Goal: Task Accomplishment & Management: Complete application form

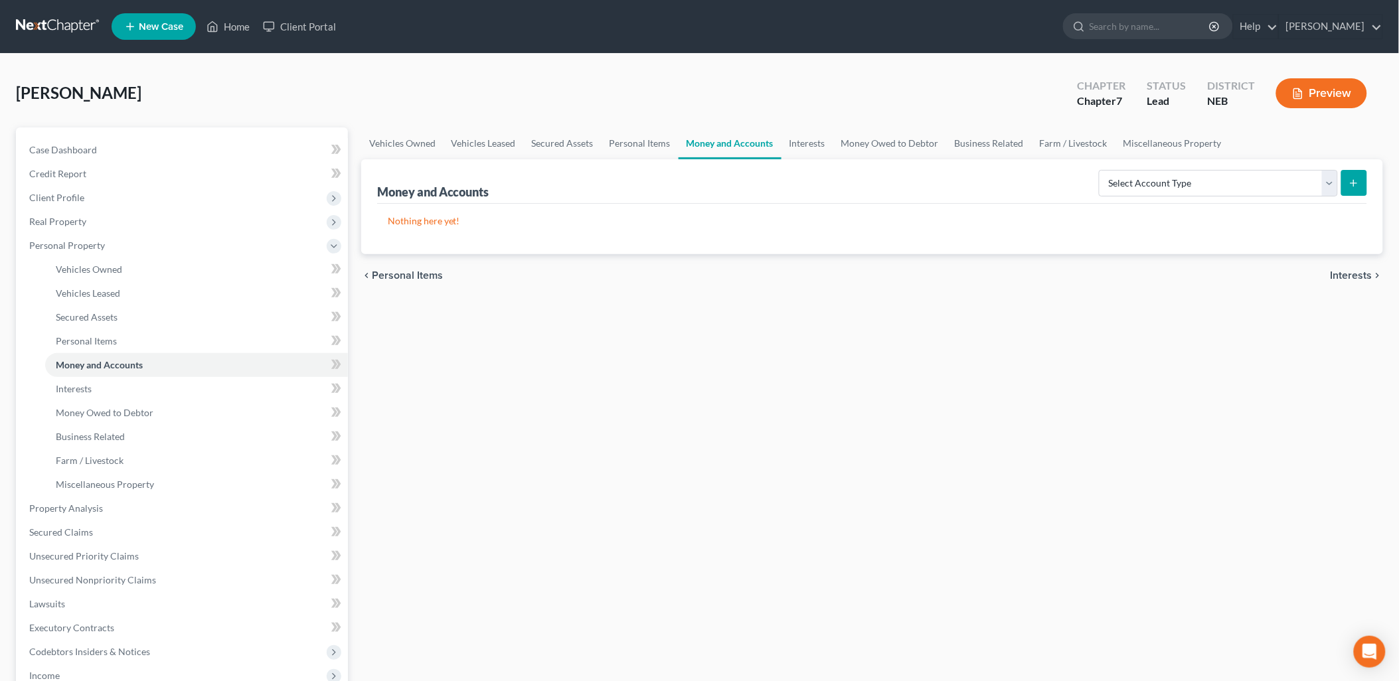
click at [1342, 270] on span "Interests" at bounding box center [1351, 275] width 42 height 11
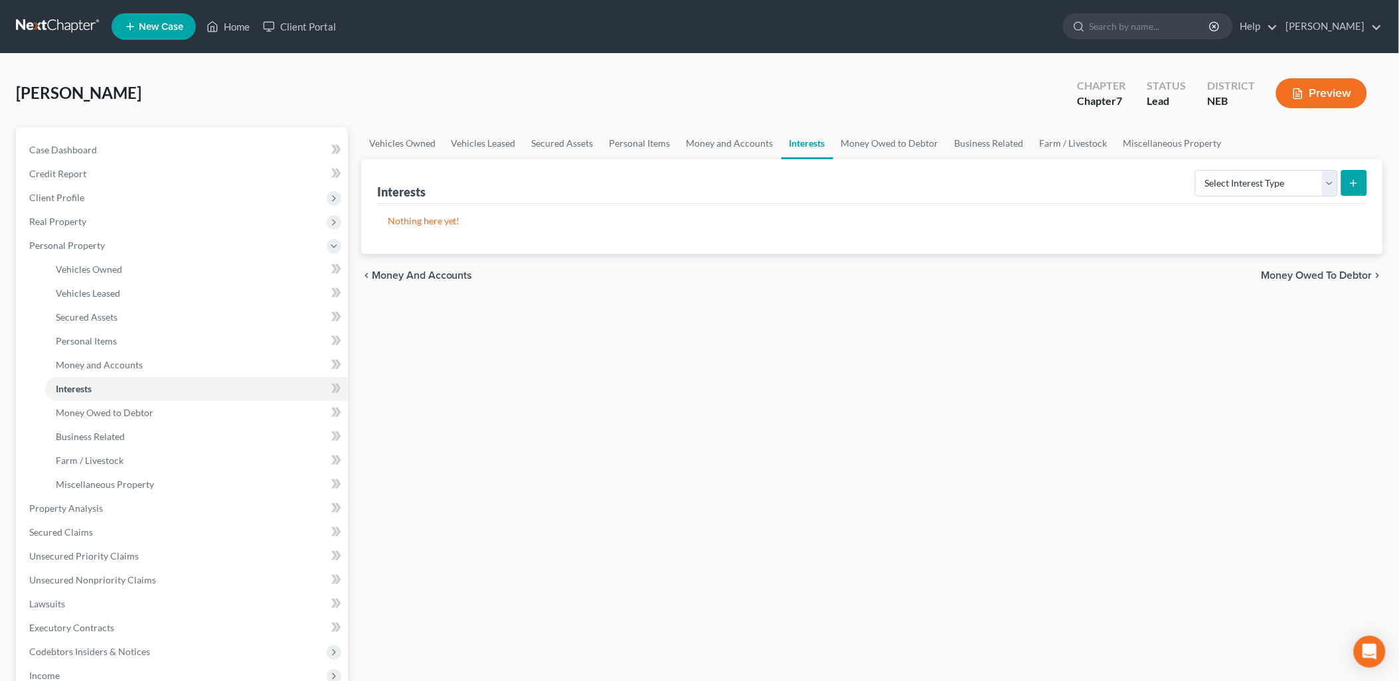
drag, startPoint x: 1339, startPoint y: 275, endPoint x: 1242, endPoint y: 312, distance: 103.6
click at [1212, 356] on div "Vehicles Owned Vehicles Leased Secured Assets Personal Items Money and Accounts…" at bounding box center [871, 510] width 1035 height 767
click at [717, 136] on link "Money and Accounts" at bounding box center [729, 143] width 103 height 32
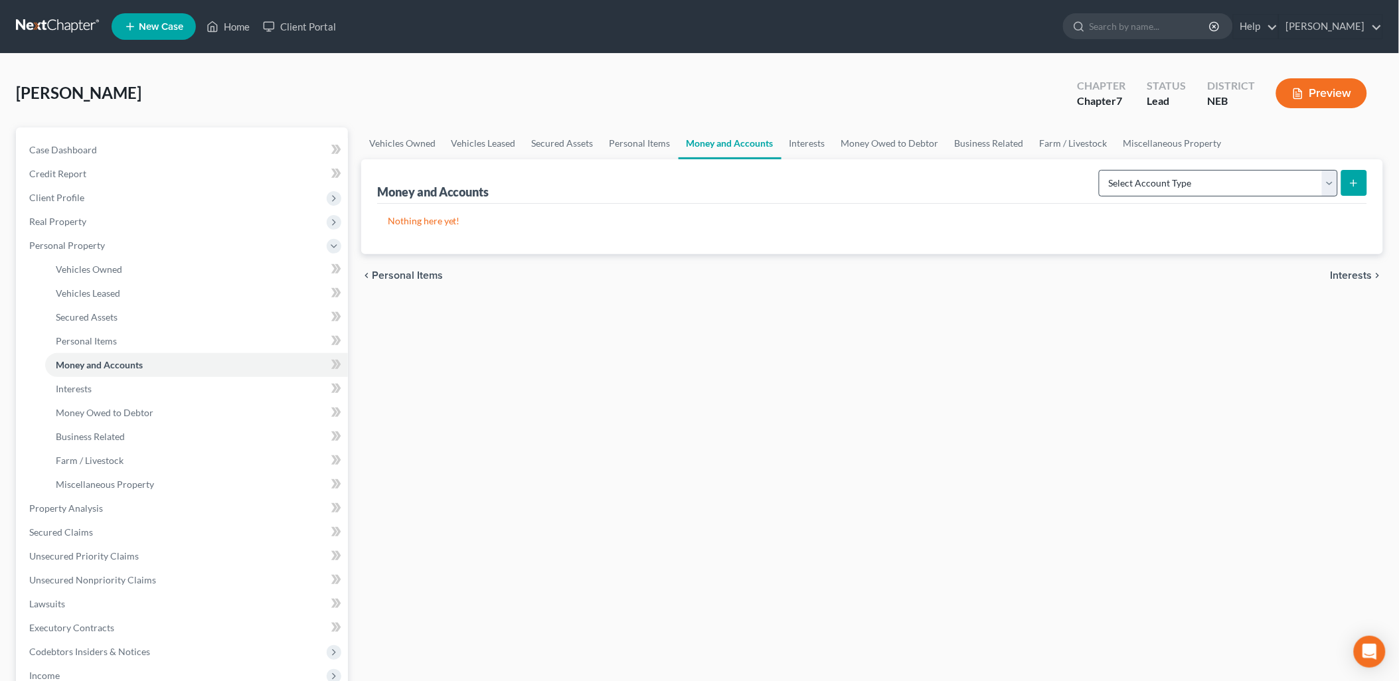
drag, startPoint x: 1364, startPoint y: 182, endPoint x: 1248, endPoint y: 189, distance: 116.4
click at [1248, 189] on form "Select Account Type Brokerage Cash on Hand Certificates of Deposit Checking Acc…" at bounding box center [1233, 183] width 268 height 27
click at [1252, 188] on select "Select Account Type Brokerage Cash on Hand Certificates of Deposit Checking Acc…" at bounding box center [1218, 183] width 239 height 27
select select "checking"
click at [1102, 170] on select "Select Account Type Brokerage Cash on Hand Certificates of Deposit Checking Acc…" at bounding box center [1218, 183] width 239 height 27
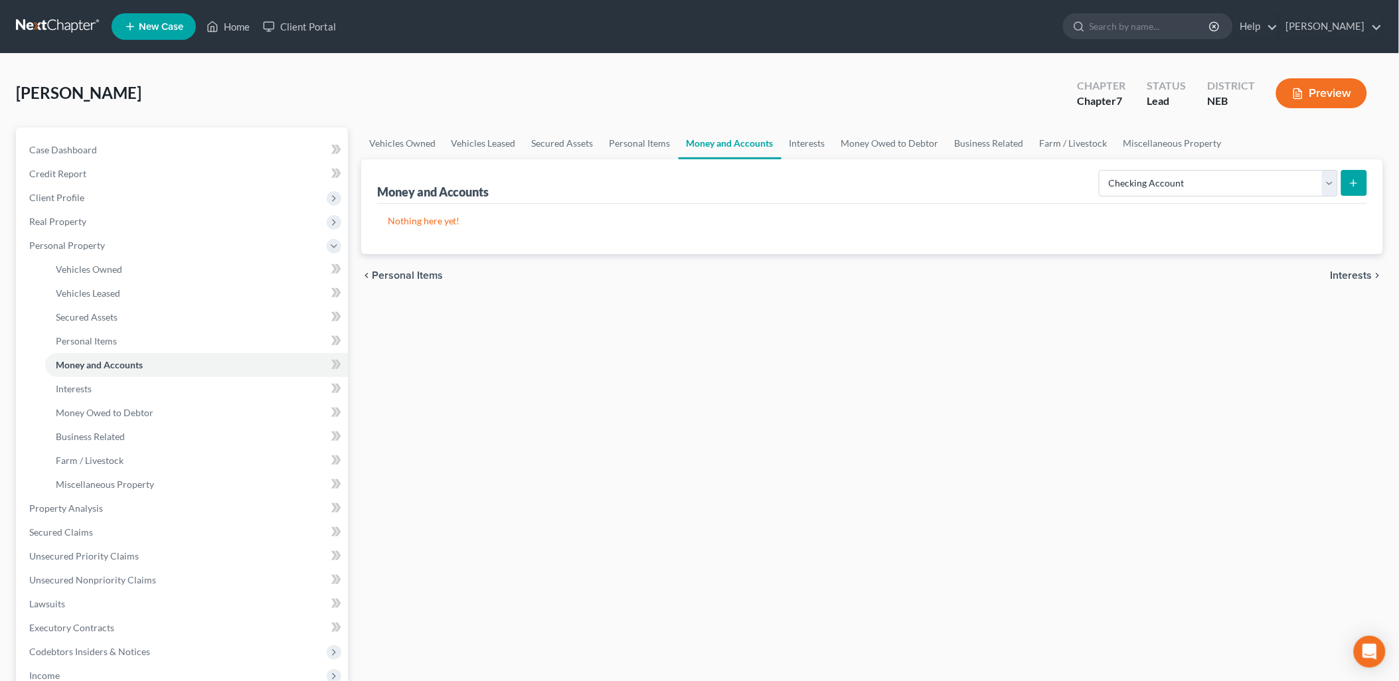
click at [1357, 181] on icon "submit" at bounding box center [1353, 183] width 11 height 11
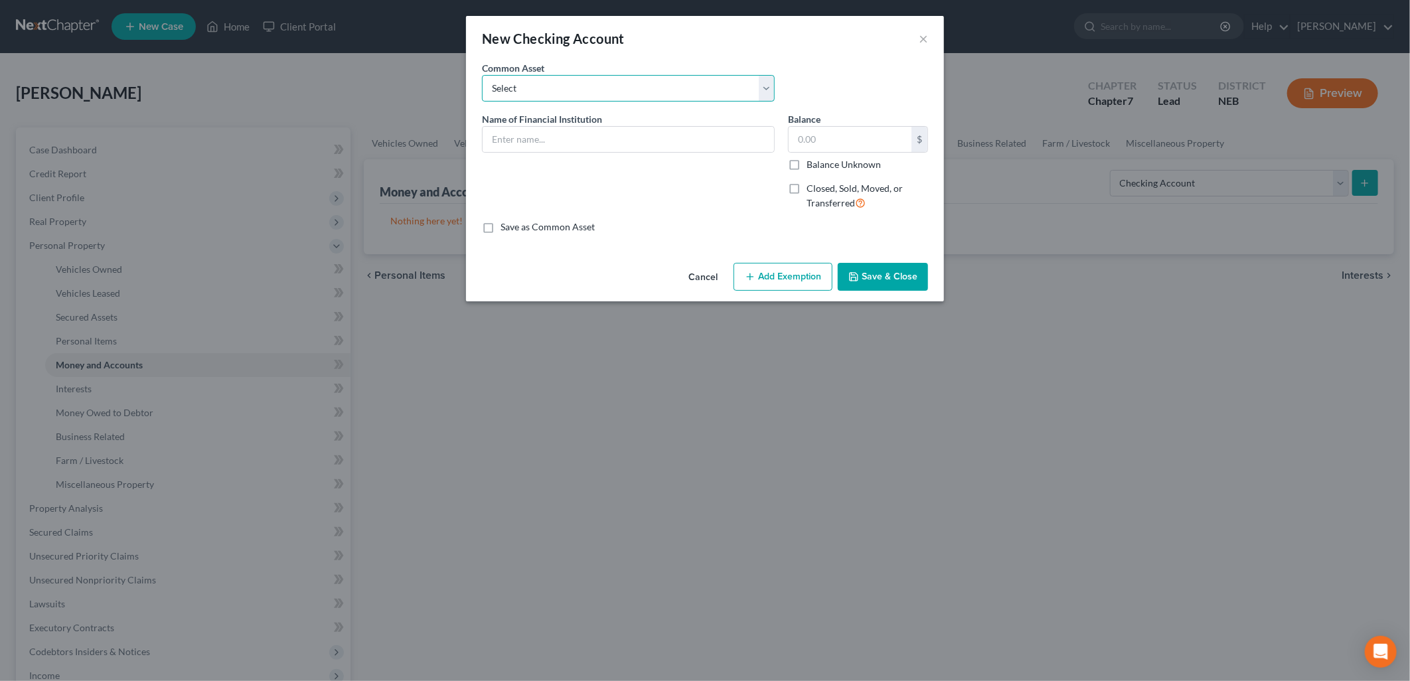
click at [574, 92] on select "Select First Central Bank Hershey State Bank Town and County Bank - 179 First I…" at bounding box center [628, 88] width 293 height 27
click at [819, 241] on div "An exemption set must first be selected from the Filing Information section. Co…" at bounding box center [705, 159] width 478 height 196
click at [547, 137] on input "text" at bounding box center [628, 139] width 291 height 25
type input "US Bank"
click at [501, 230] on label "Save as Common Asset" at bounding box center [548, 226] width 94 height 13
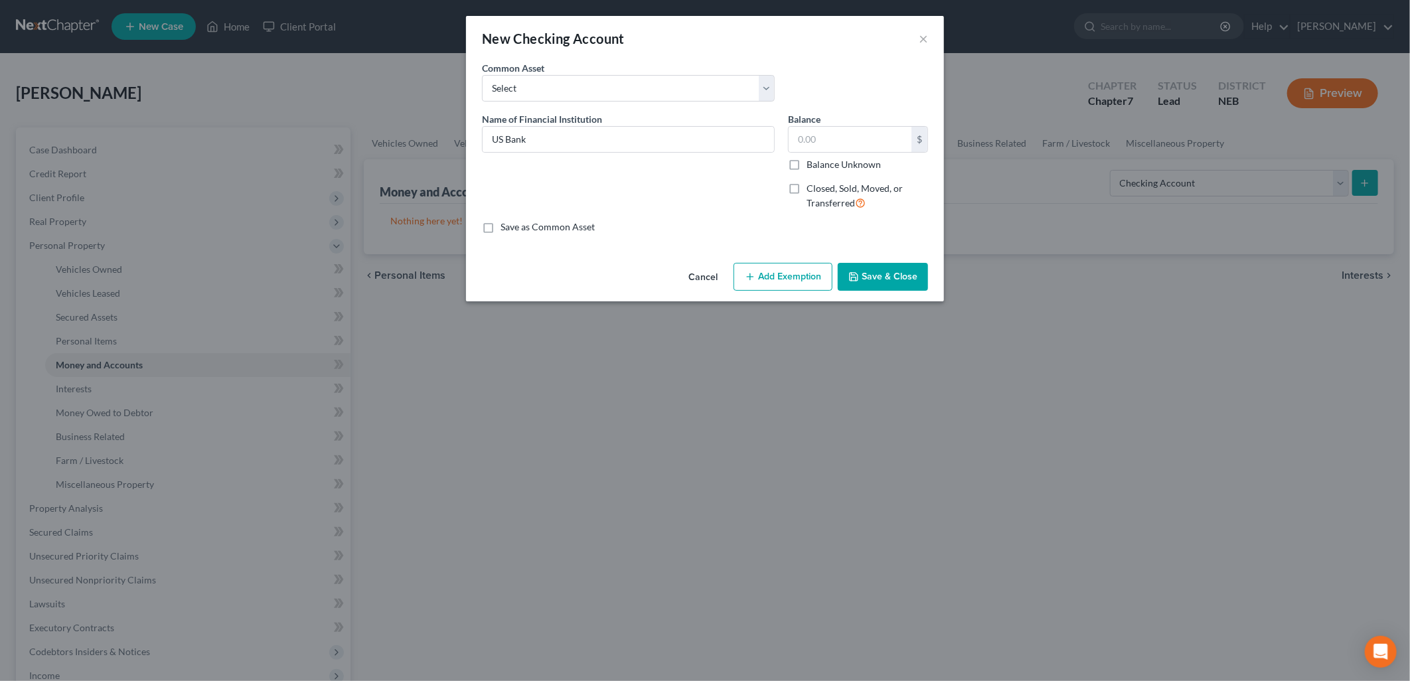
click at [506, 229] on input "Save as Common Asset" at bounding box center [510, 224] width 9 height 9
checkbox input "true"
click at [830, 146] on input "text" at bounding box center [850, 139] width 123 height 25
type input "2,713.57"
click at [724, 183] on div "Name of Financial Institution * US Bank" at bounding box center [628, 166] width 306 height 109
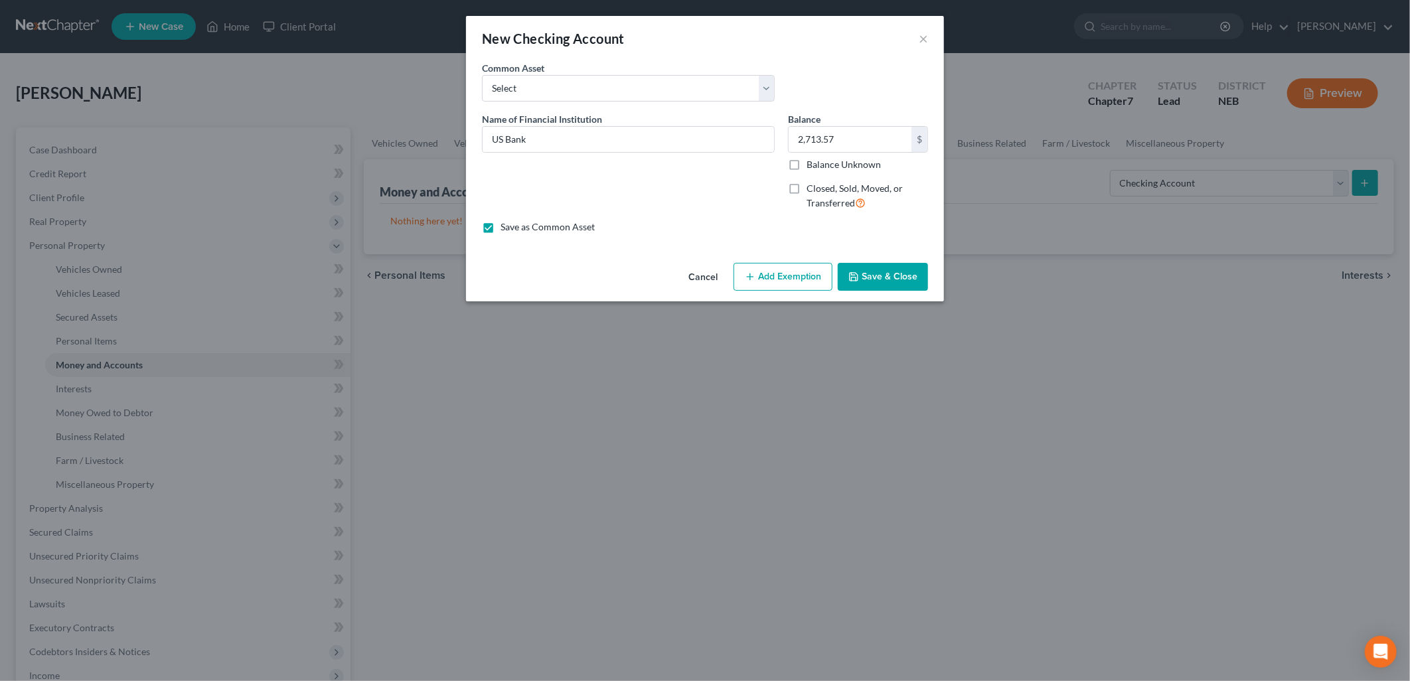
click at [805, 270] on button "Add Exemption" at bounding box center [783, 277] width 99 height 28
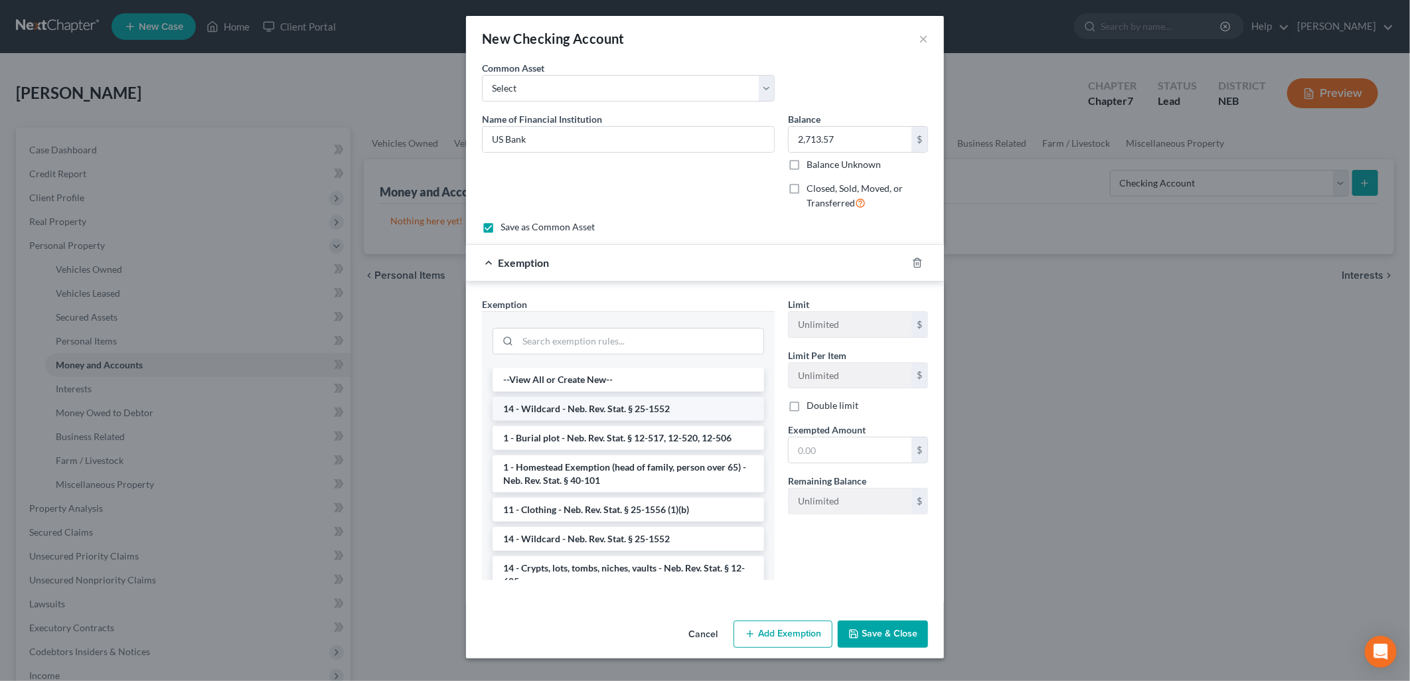
click at [648, 410] on li "14 - Wildcard - Neb. Rev. Stat. § 25-1552" at bounding box center [629, 409] width 272 height 24
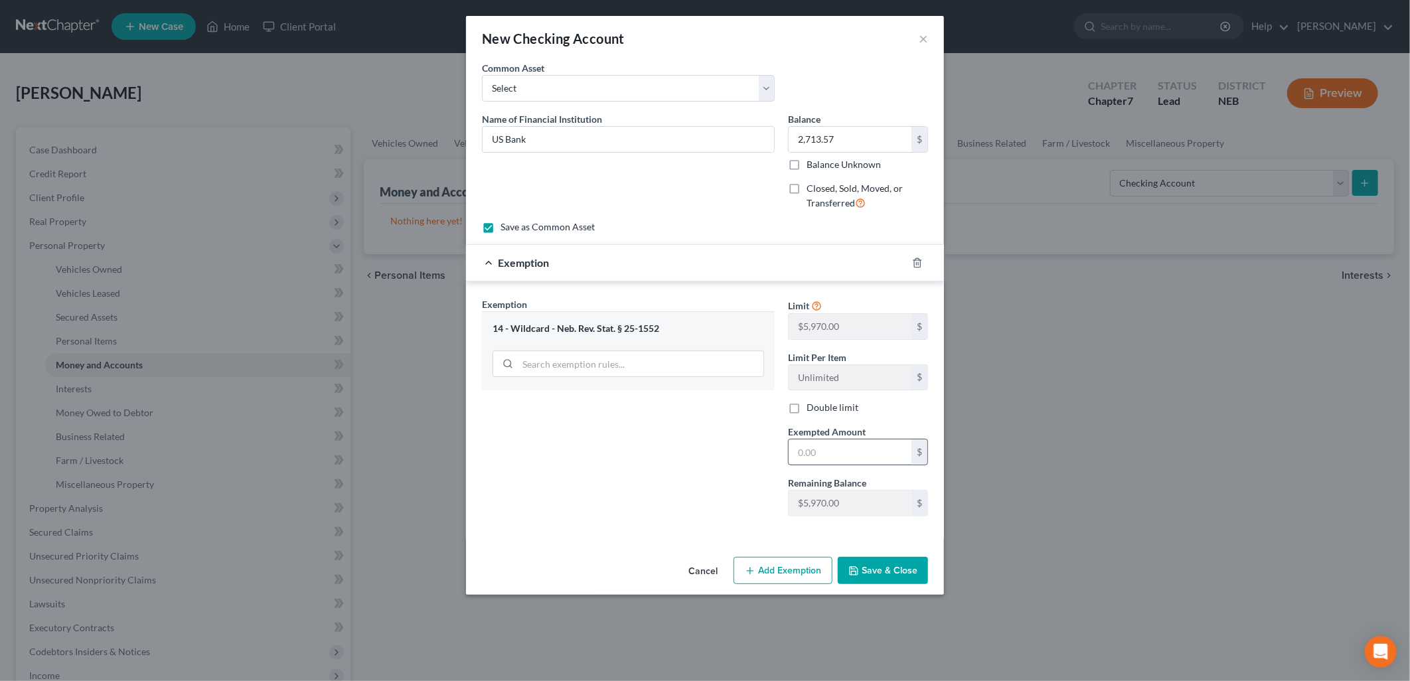
click at [842, 450] on input "text" at bounding box center [850, 451] width 123 height 25
type input "2,713.57"
click at [903, 565] on button "Save & Close" at bounding box center [883, 571] width 90 height 28
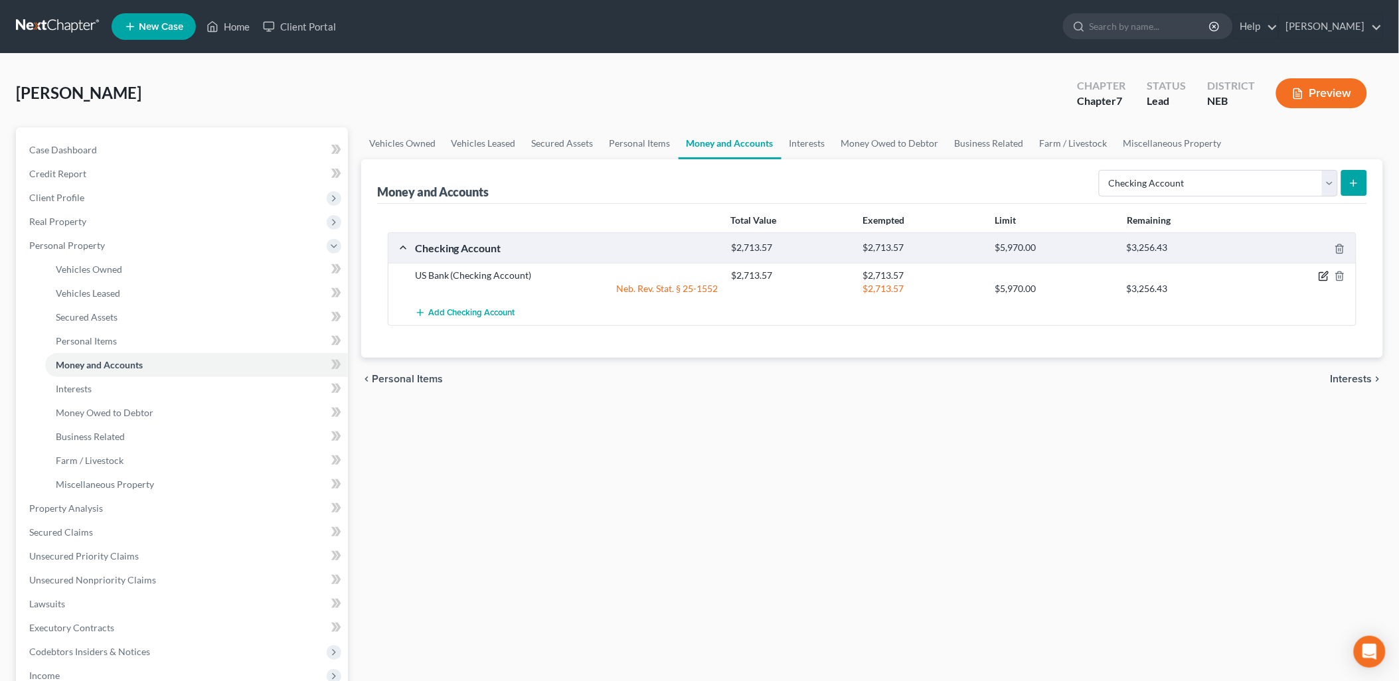
click at [1324, 277] on icon "button" at bounding box center [1325, 275] width 6 height 6
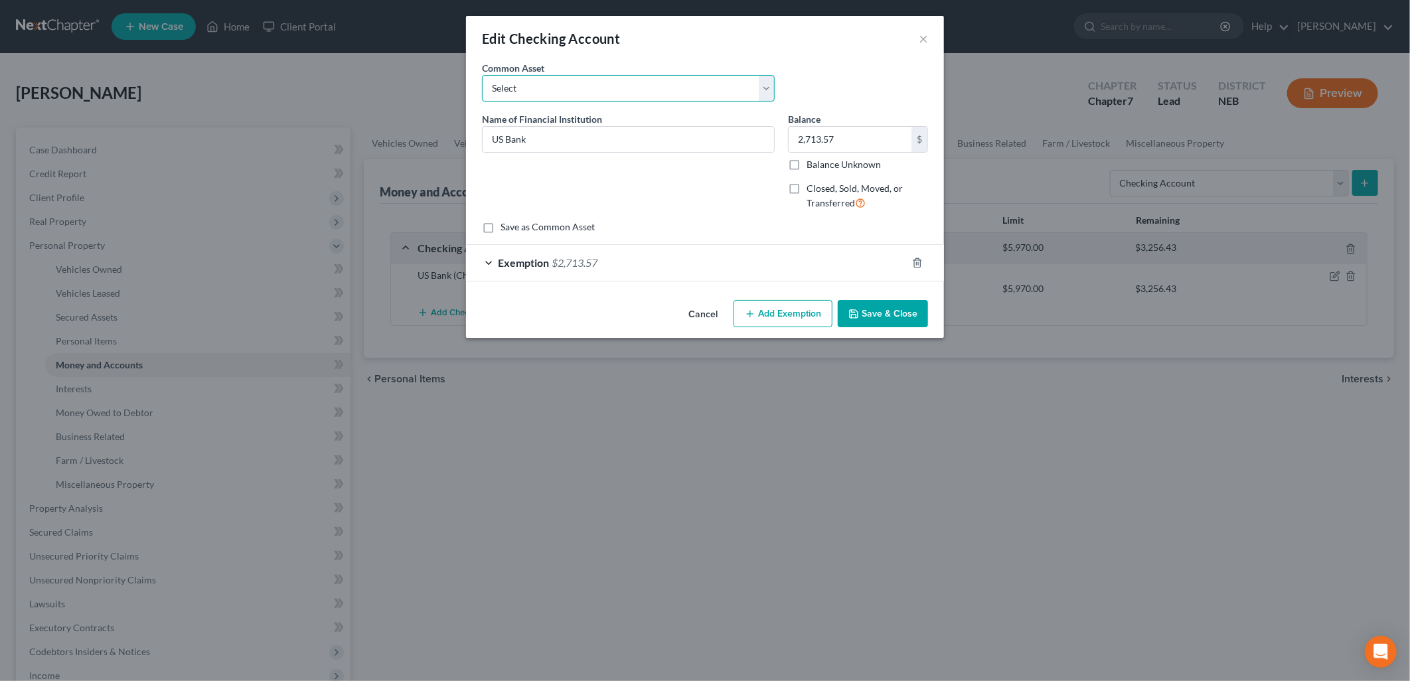
click at [556, 82] on select "Select First Central Bank Hershey State Bank Town and County Bank - 179 First I…" at bounding box center [628, 88] width 293 height 27
click at [547, 78] on select "Select First Central Bank Hershey State Bank Town and County Bank - 179 First I…" at bounding box center [628, 88] width 293 height 27
click at [606, 137] on input "US Bank" at bounding box center [628, 139] width 291 height 25
type input "US Bank 1041"
click at [890, 313] on button "Save & Close" at bounding box center [883, 314] width 90 height 28
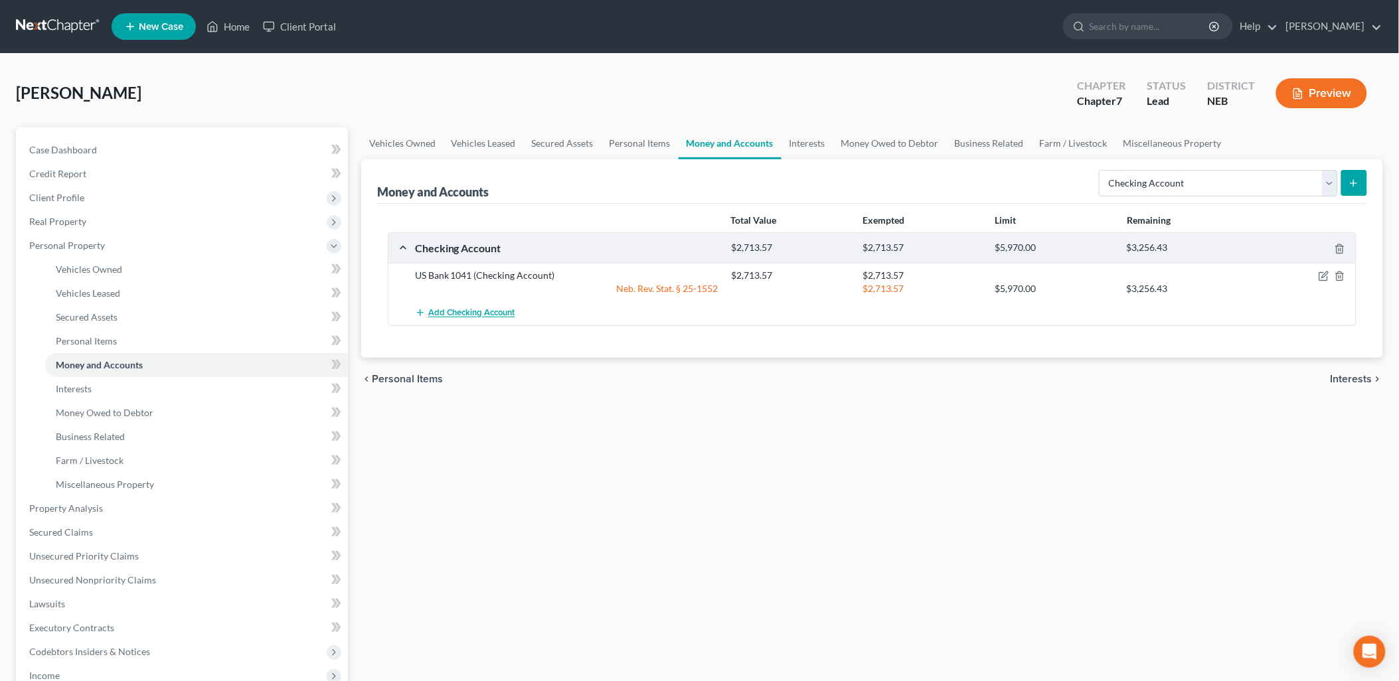
click at [485, 313] on span "Add Checking Account" at bounding box center [471, 313] width 87 height 11
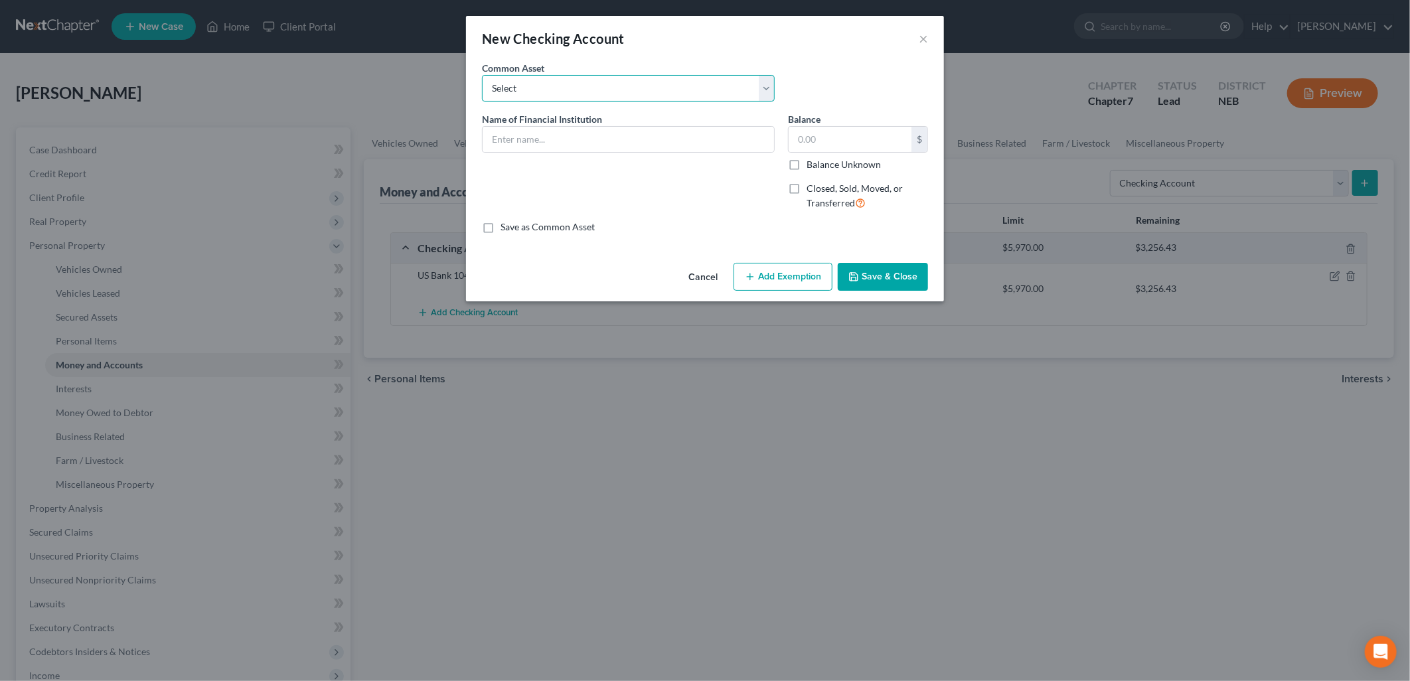
click at [607, 93] on select "Select First Central Bank Hershey State Bank Town and County Bank - 179 First I…" at bounding box center [628, 88] width 293 height 27
select select "4"
click at [482, 75] on select "Select First Central Bank Hershey State Bank Town and County Bank - 179 First I…" at bounding box center [628, 88] width 293 height 27
type input "US Bank"
type input "2,713.57"
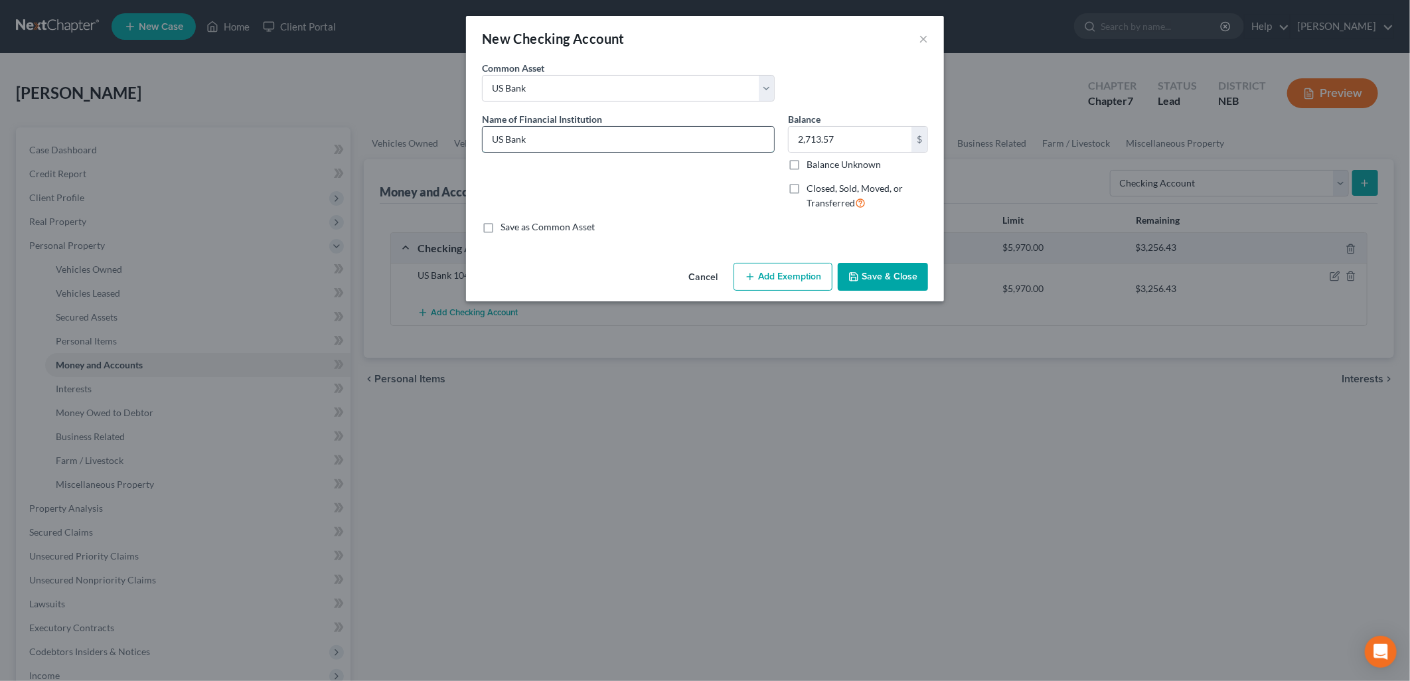
click at [668, 142] on input "US Bank" at bounding box center [628, 139] width 291 height 25
click at [678, 93] on select "Select First Central Bank Hershey State Bank Town and County Bank - 179 First I…" at bounding box center [628, 88] width 293 height 27
click at [678, 95] on select "Select First Central Bank Hershey State Bank Town and County Bank - 179 First I…" at bounding box center [628, 88] width 293 height 27
drag, startPoint x: 638, startPoint y: 141, endPoint x: 230, endPoint y: 160, distance: 408.7
click at [230, 159] on div "New Checking Account × An exemption set must first be selected from the Filing …" at bounding box center [705, 340] width 1410 height 681
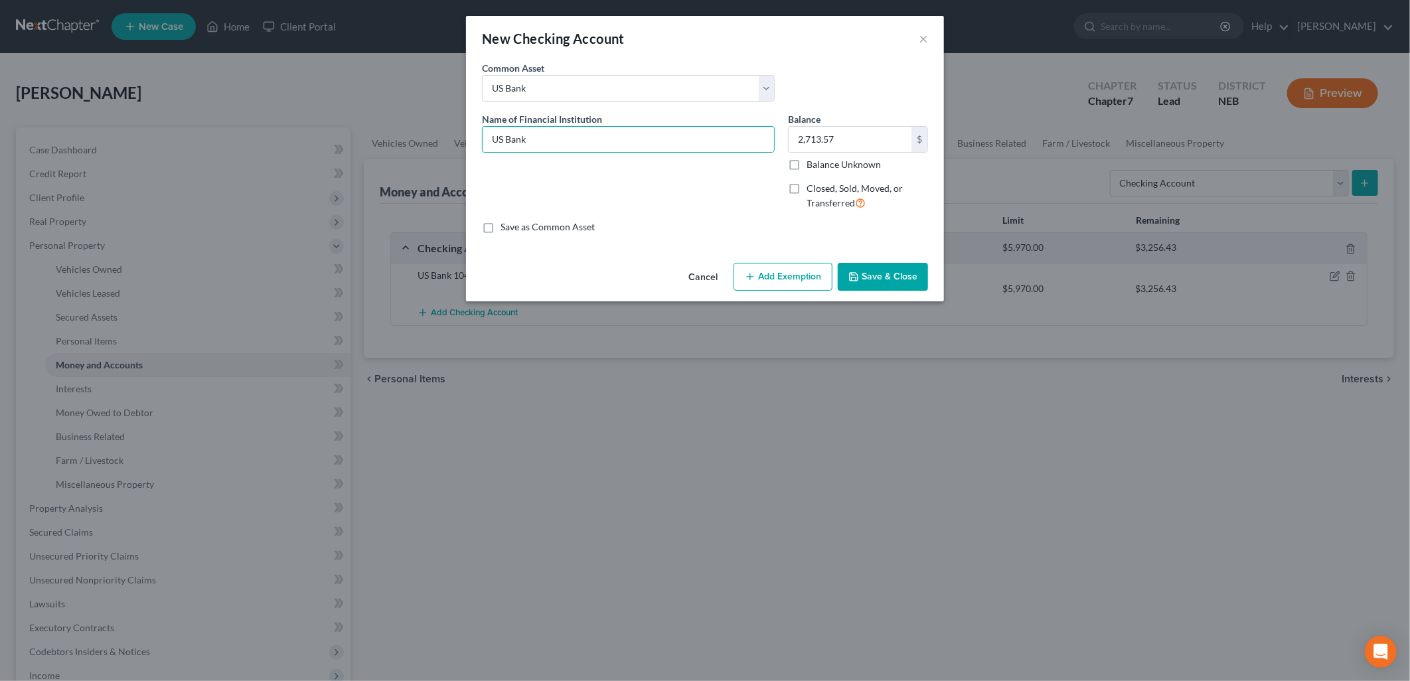
click at [232, 159] on div "New Checking Account × An exemption set must first be selected from the Filing …" at bounding box center [705, 340] width 1410 height 681
drag, startPoint x: 546, startPoint y: 136, endPoint x: 438, endPoint y: 133, distance: 107.6
click at [438, 133] on div "New Checking Account × An exemption set must first be selected from the Filing …" at bounding box center [705, 340] width 1410 height 681
type input "Fir"
click at [764, 88] on select "Select First Central Bank Hershey State Bank Town and County Bank - 179 First I…" at bounding box center [628, 88] width 293 height 27
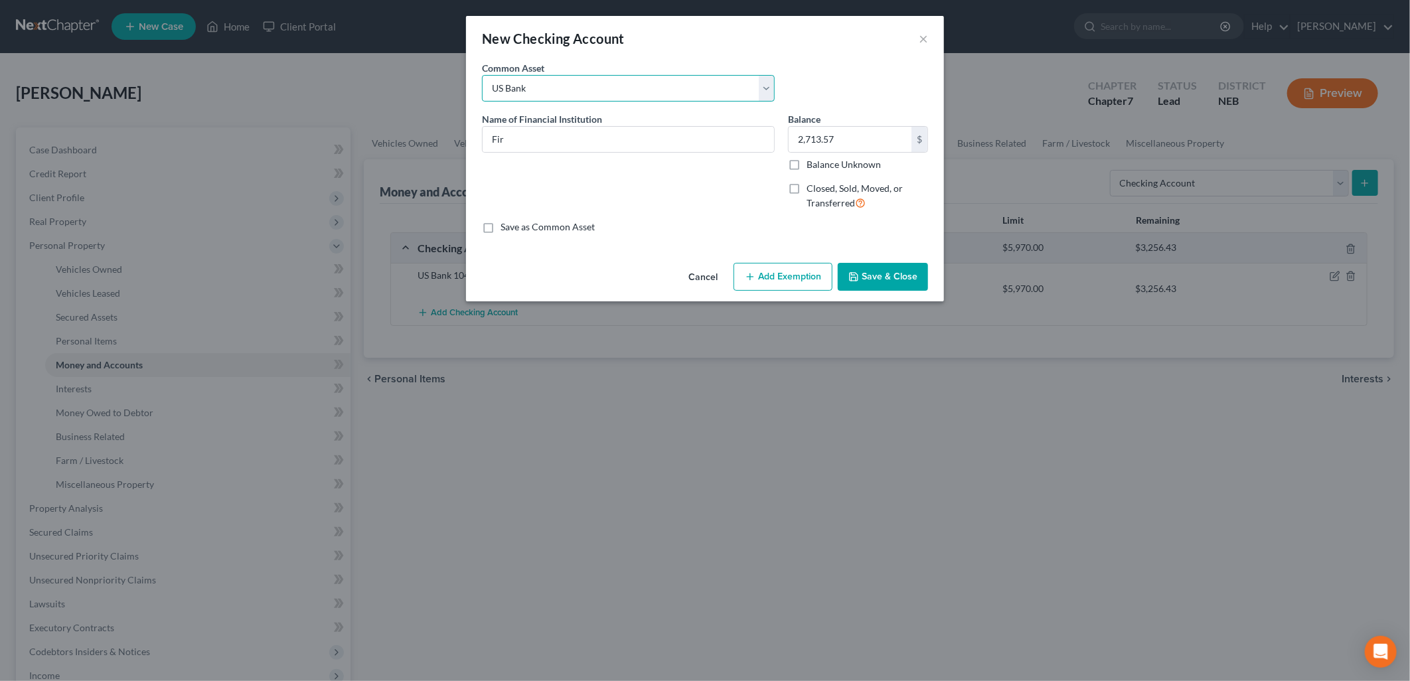
select select
click at [482, 75] on select "Select First Central Bank Hershey State Bank Town and County Bank - 179 First I…" at bounding box center [628, 88] width 293 height 27
click at [632, 137] on input "text" at bounding box center [628, 139] width 291 height 25
type input "Firstier Bank"
click at [501, 228] on label "Save as Common Asset" at bounding box center [548, 226] width 94 height 13
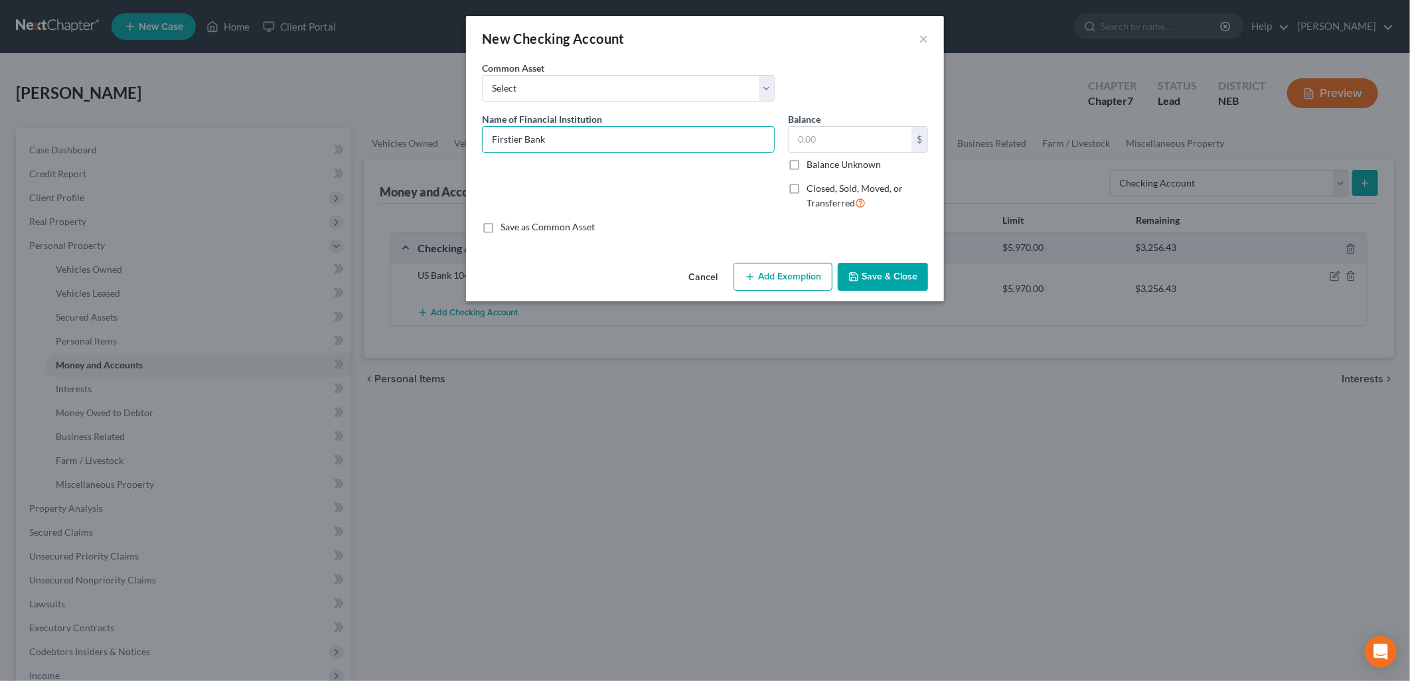
click at [506, 228] on input "Save as Common Asset" at bounding box center [510, 224] width 9 height 9
checkbox input "true"
click at [848, 128] on input "text" at bounding box center [850, 139] width 123 height 25
type input "1"
type input "70.84"
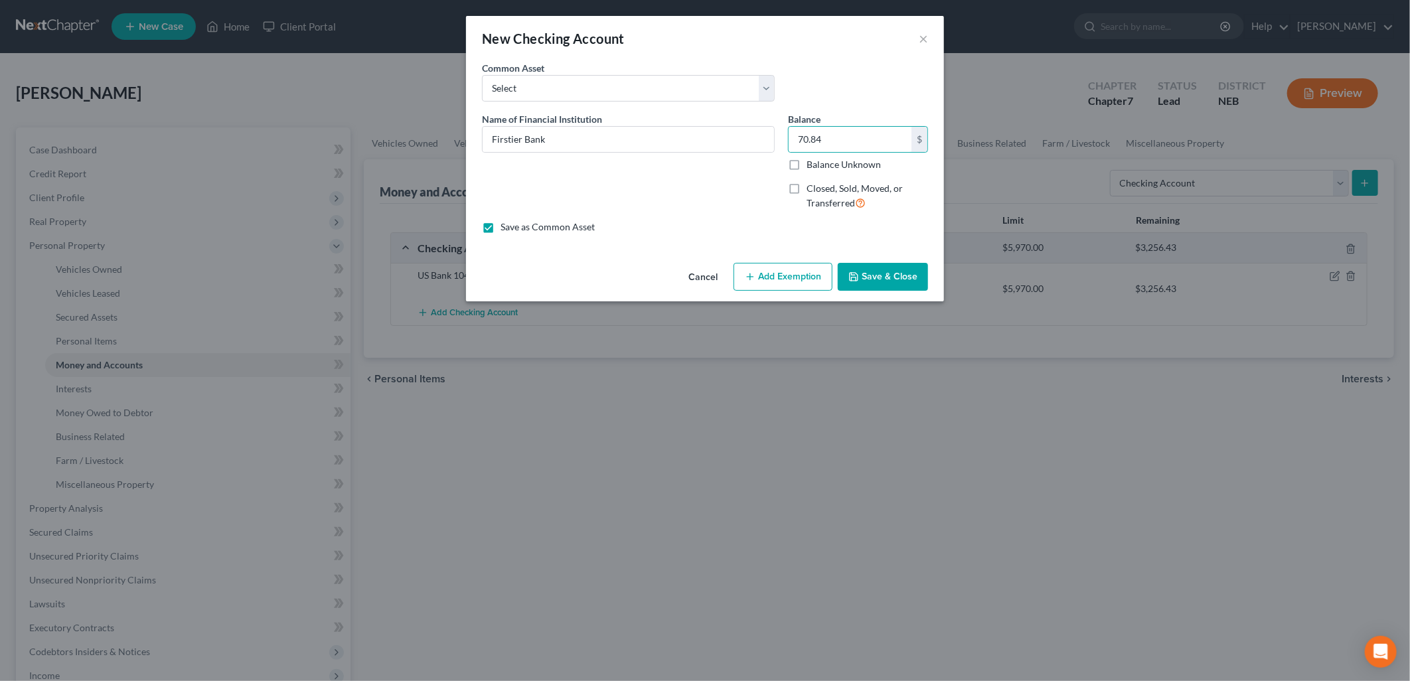
click at [783, 279] on button "Add Exemption" at bounding box center [783, 277] width 99 height 28
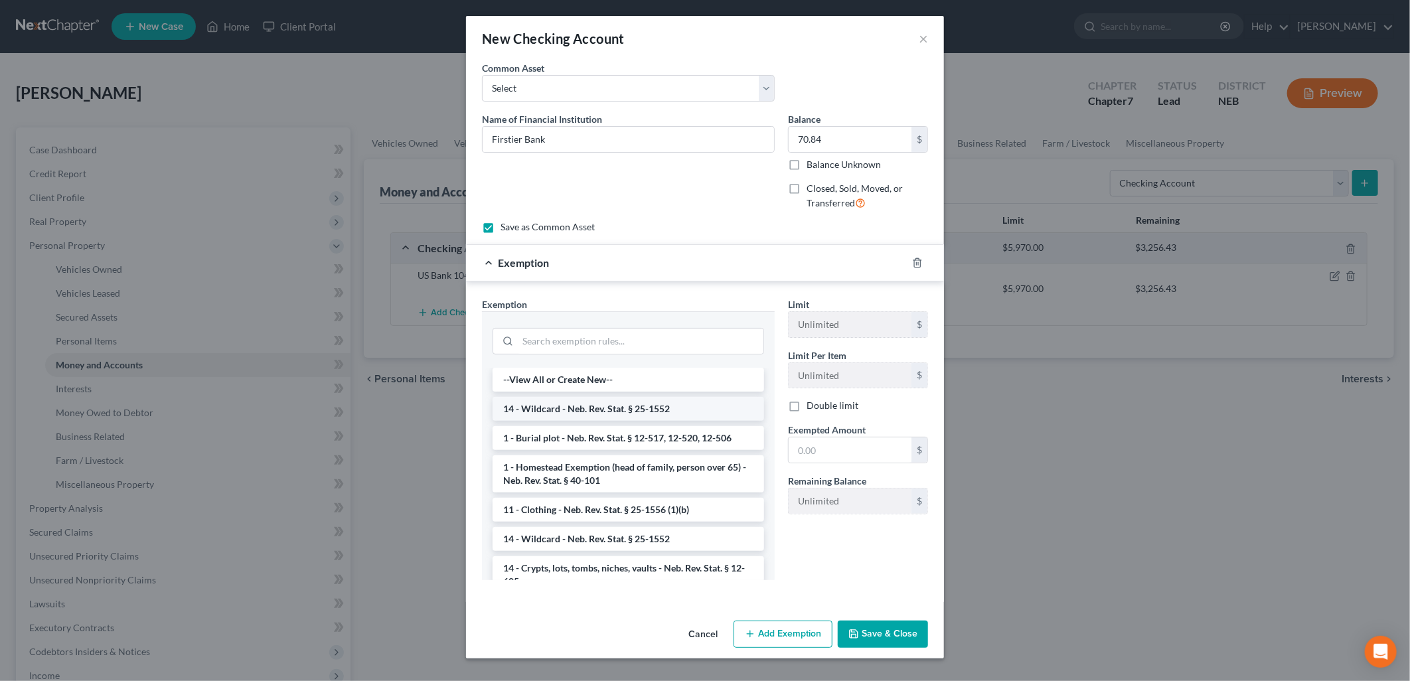
click at [700, 405] on li "14 - Wildcard - Neb. Rev. Stat. § 25-1552" at bounding box center [629, 409] width 272 height 24
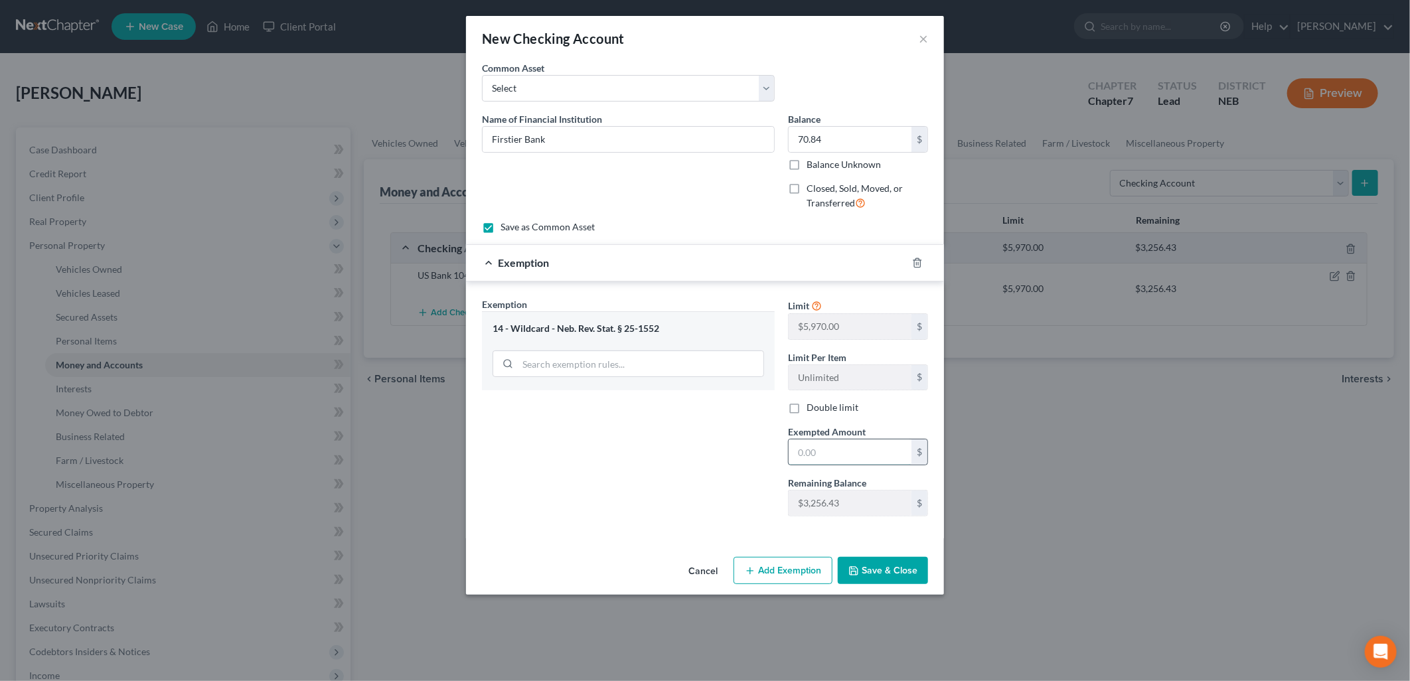
click at [848, 461] on input "text" at bounding box center [850, 451] width 123 height 25
type input "70.84"
click at [881, 565] on button "Save & Close" at bounding box center [883, 571] width 90 height 28
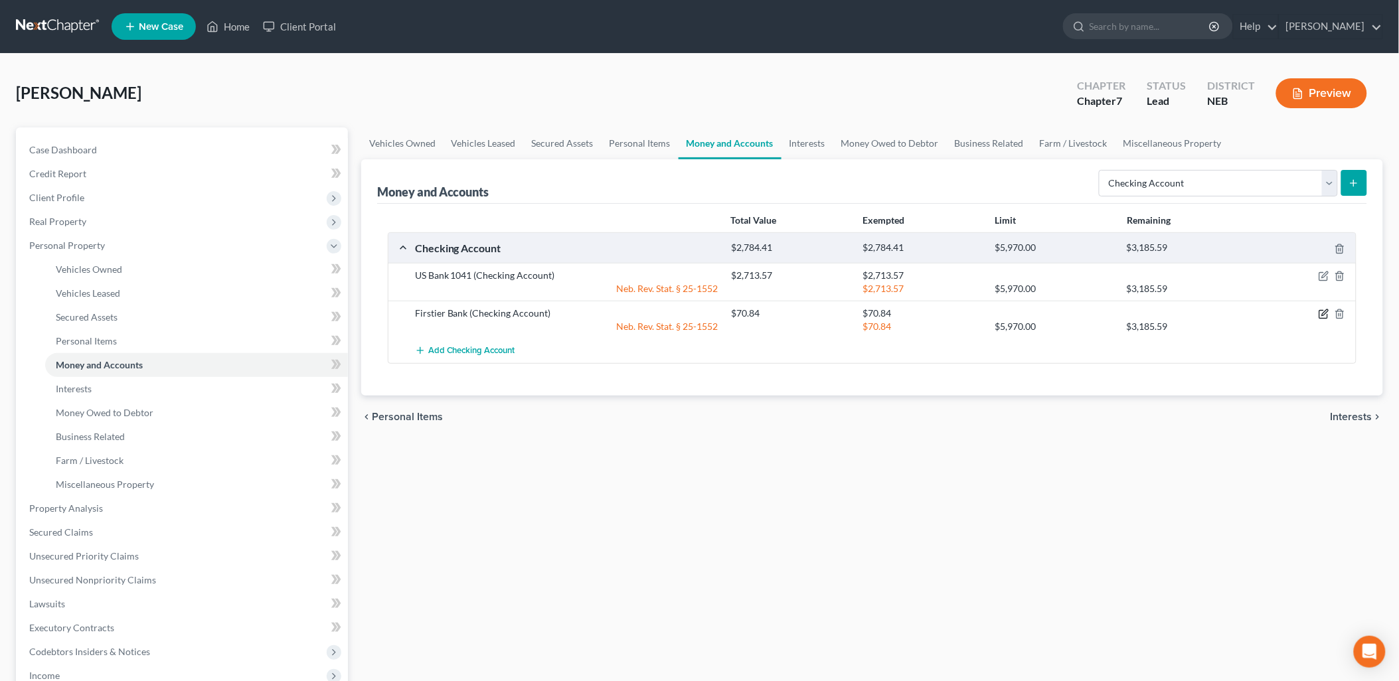
click at [1322, 314] on icon "button" at bounding box center [1323, 314] width 11 height 11
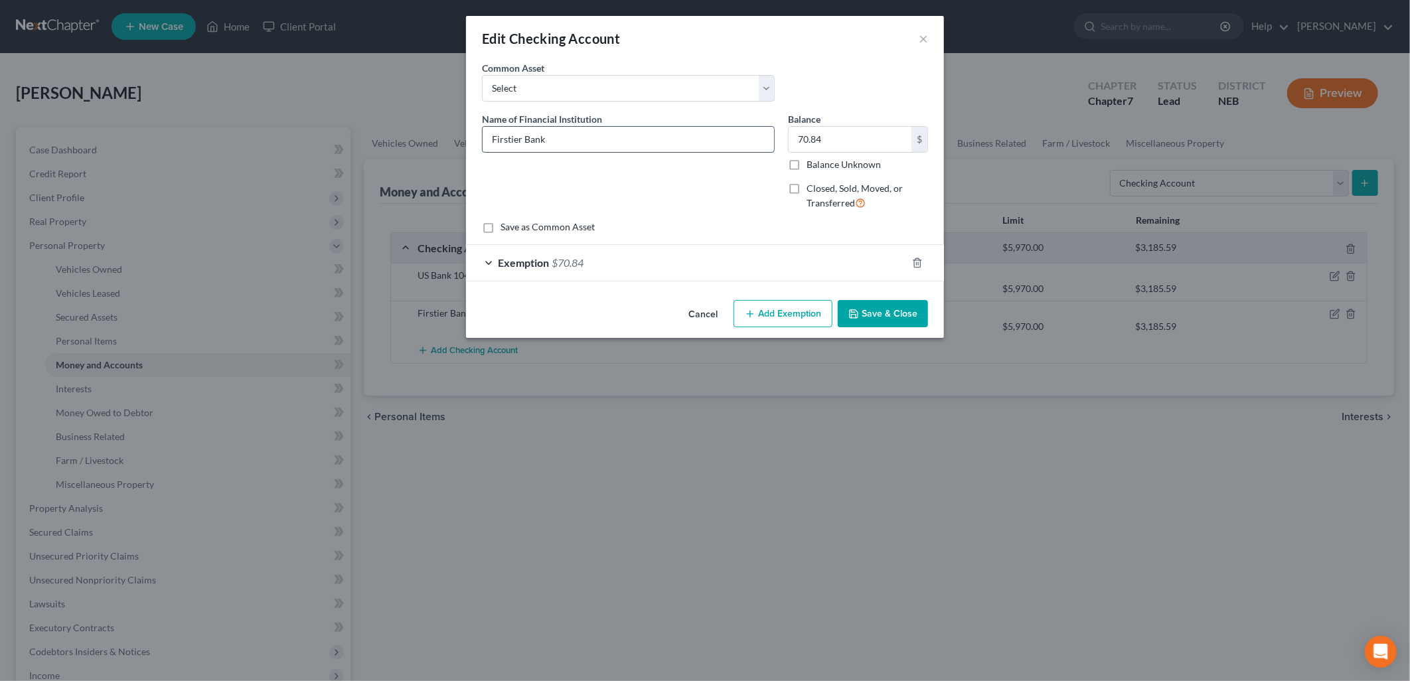
click at [614, 136] on input "Firstier Bank" at bounding box center [628, 139] width 291 height 25
type input "Firstier Bank 3788"
click at [872, 314] on button "Save & Close" at bounding box center [883, 314] width 90 height 28
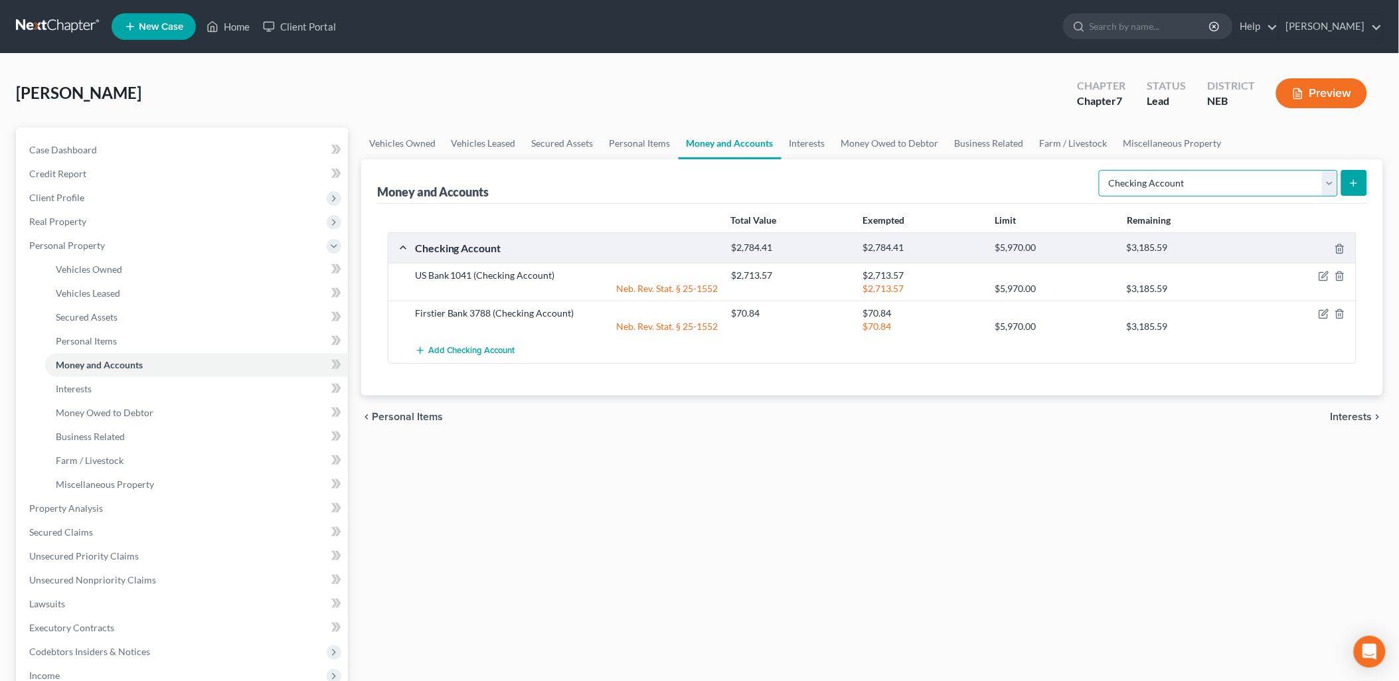
click at [1244, 194] on select "Select Account Type Brokerage Cash on Hand Certificates of Deposit Checking Acc…" at bounding box center [1218, 183] width 239 height 27
select select "savings"
click at [1102, 170] on select "Select Account Type Brokerage Cash on Hand Certificates of Deposit Checking Acc…" at bounding box center [1218, 183] width 239 height 27
click at [1349, 178] on icon "submit" at bounding box center [1353, 183] width 11 height 11
click at [1355, 178] on icon "submit" at bounding box center [1353, 183] width 11 height 11
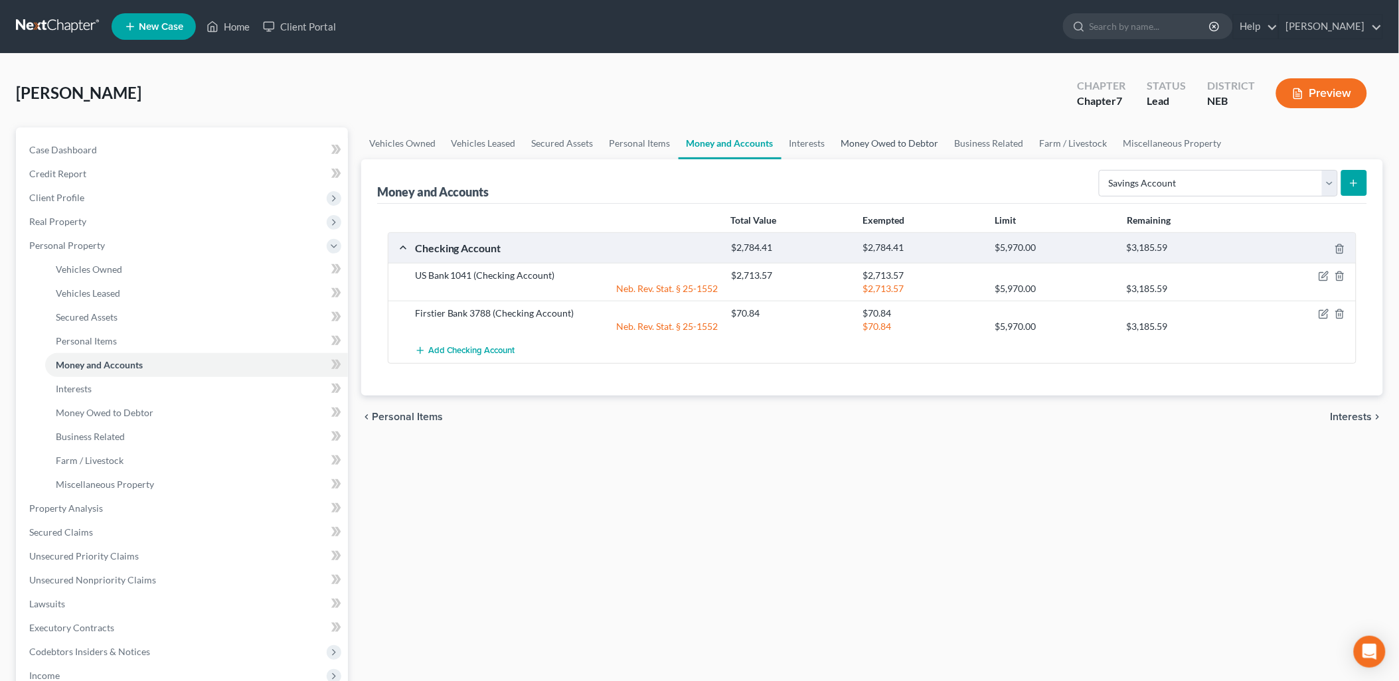
click at [844, 150] on link "Money Owed to Debtor" at bounding box center [890, 143] width 114 height 32
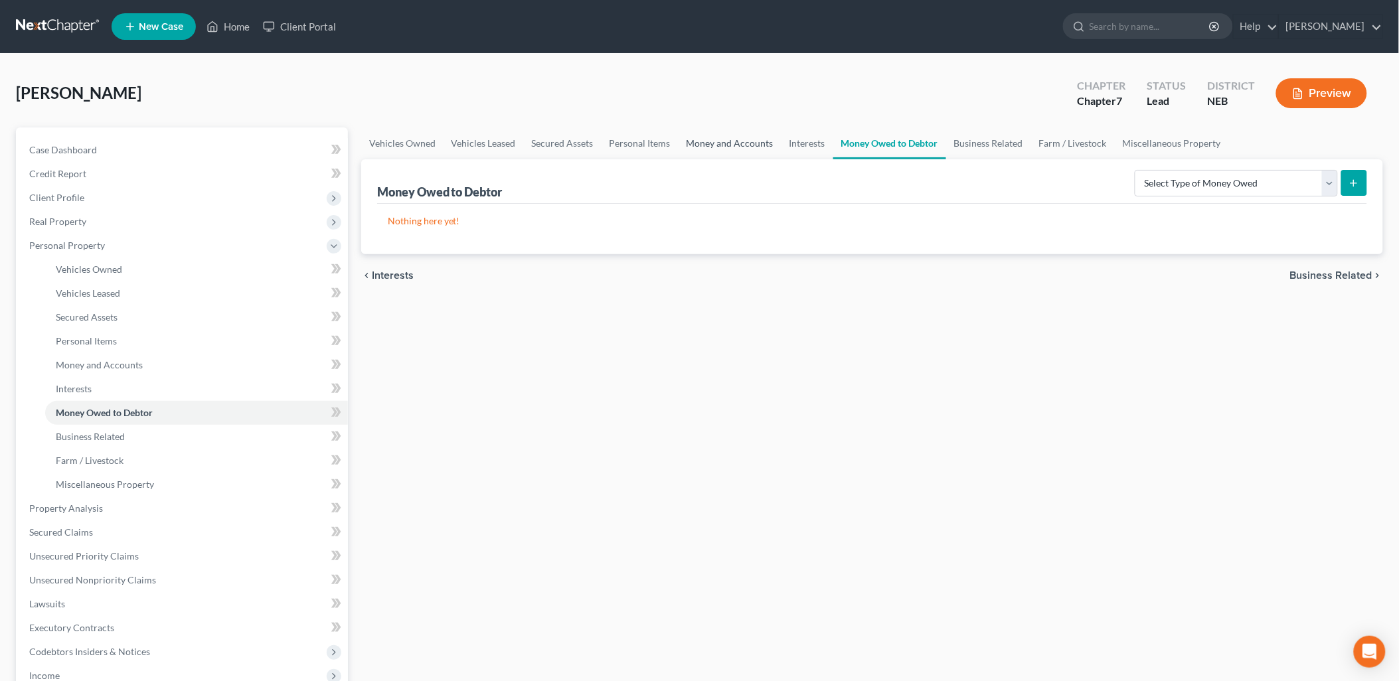
click at [740, 143] on link "Money and Accounts" at bounding box center [729, 143] width 103 height 32
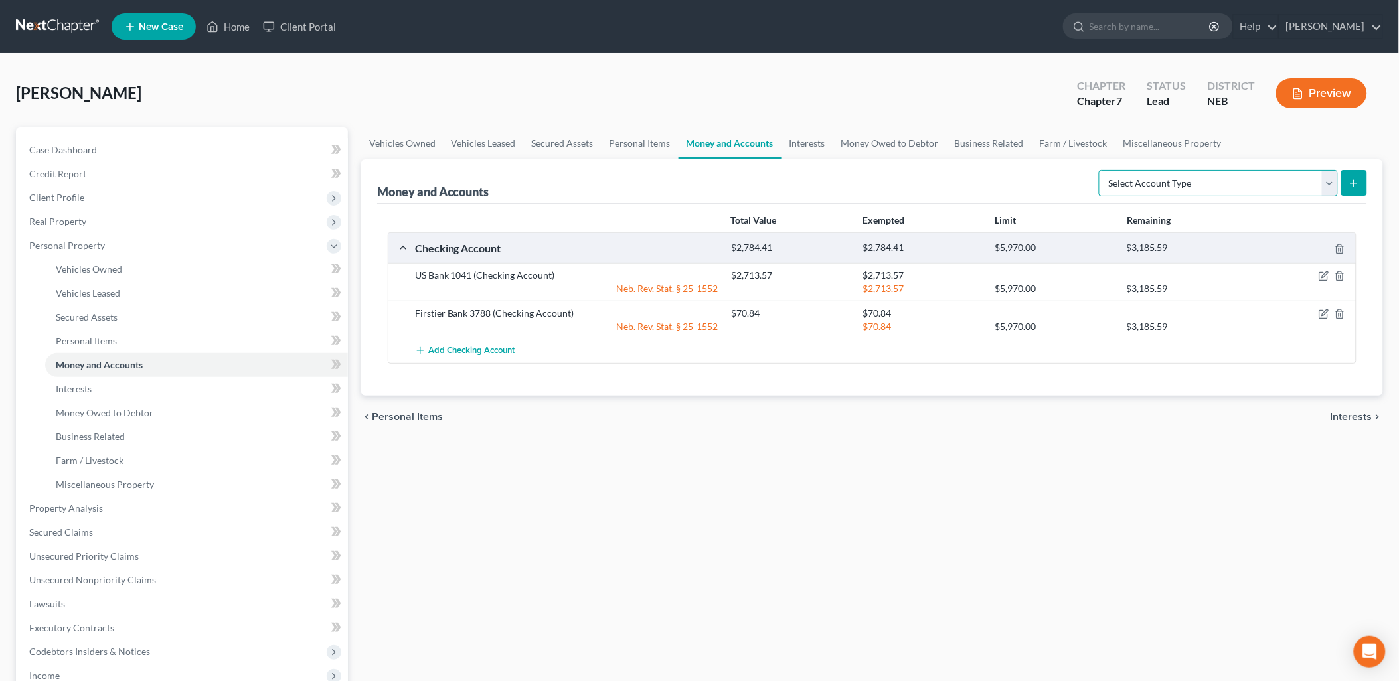
click at [1315, 177] on select "Select Account Type Brokerage Cash on Hand Certificates of Deposit Checking Acc…" at bounding box center [1218, 183] width 239 height 27
select select "savings"
click at [1102, 170] on select "Select Account Type Brokerage Cash on Hand Certificates of Deposit Checking Acc…" at bounding box center [1218, 183] width 239 height 27
click at [1358, 181] on icon "submit" at bounding box center [1353, 183] width 11 height 11
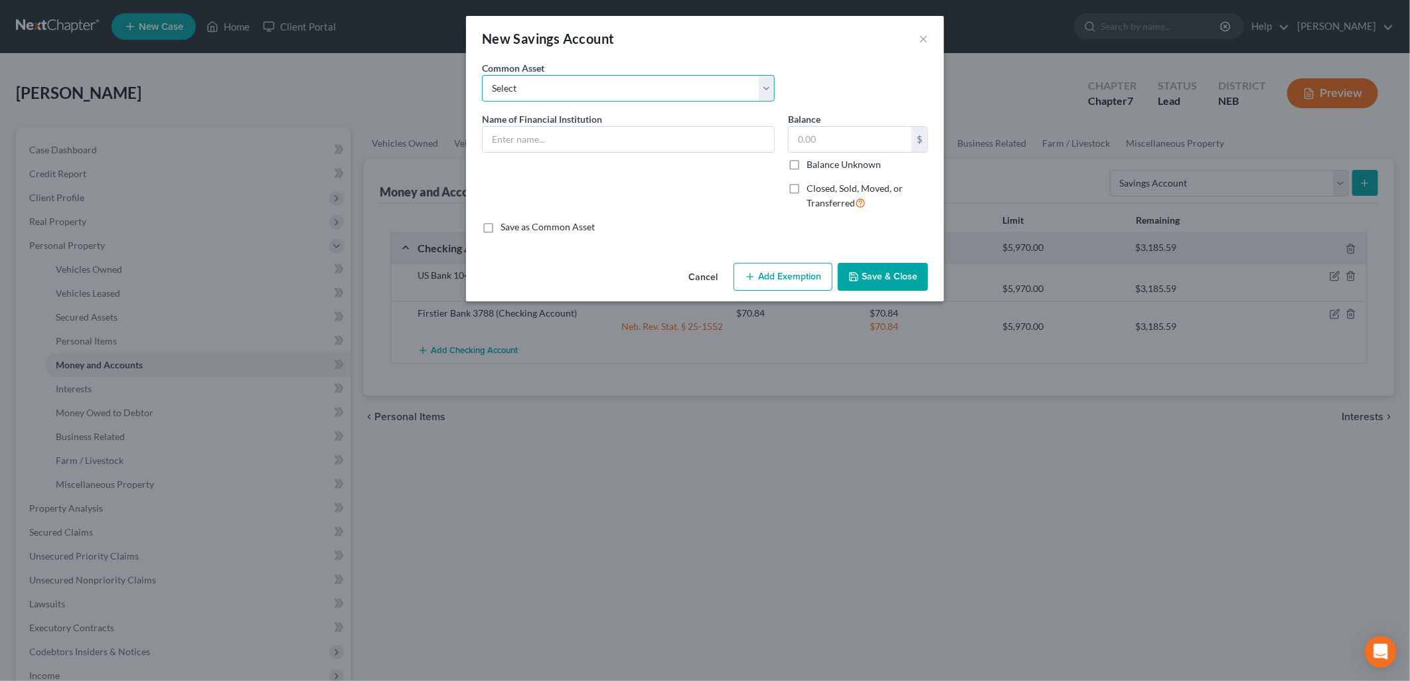
click at [573, 90] on select "Select First Interstate Bank Cornerstone Bank - 7129 [PERSON_NAME] Fargo Saving…" at bounding box center [628, 88] width 293 height 27
click at [567, 135] on input "text" at bounding box center [628, 139] width 291 height 25
type input "US Bank"
click at [501, 224] on label "Save as Common Asset" at bounding box center [548, 226] width 94 height 13
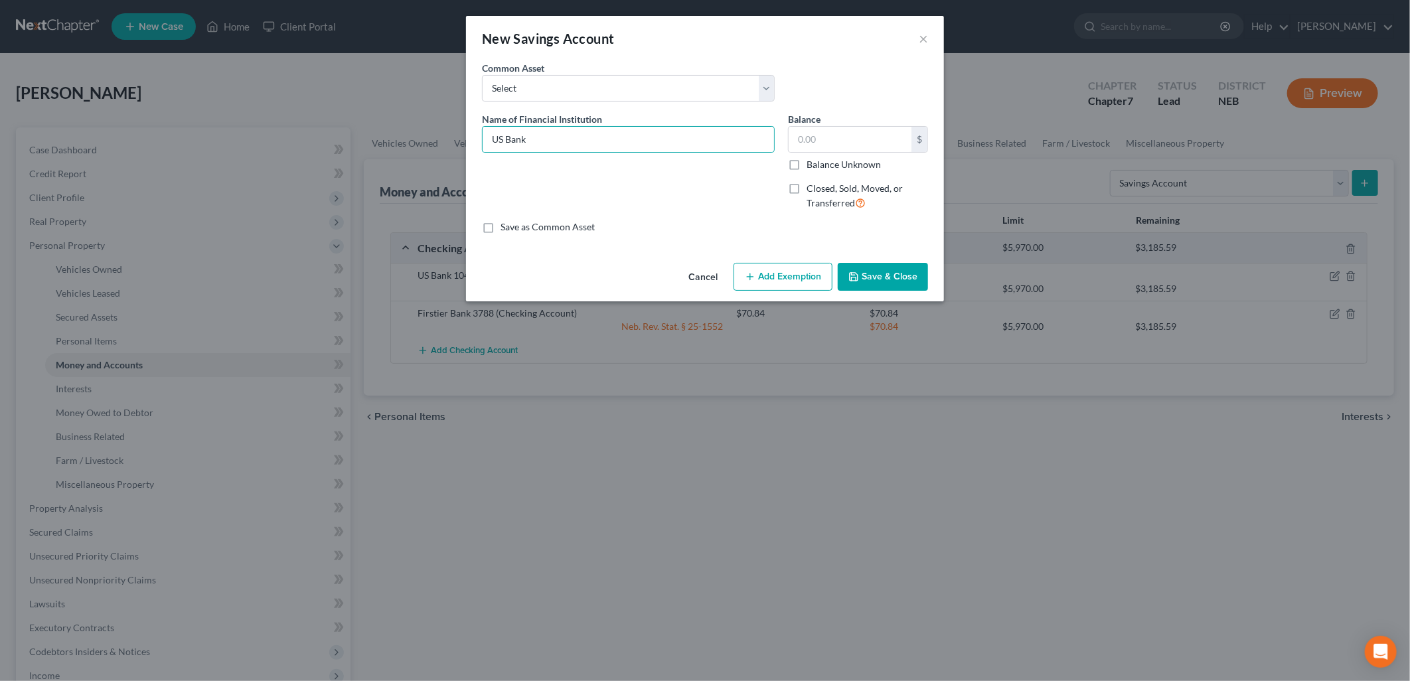
click at [506, 224] on input "Save as Common Asset" at bounding box center [510, 224] width 9 height 9
checkbox input "true"
click at [853, 134] on input "text" at bounding box center [850, 139] width 123 height 25
type input "21.00"
click at [800, 279] on button "Add Exemption" at bounding box center [783, 277] width 99 height 28
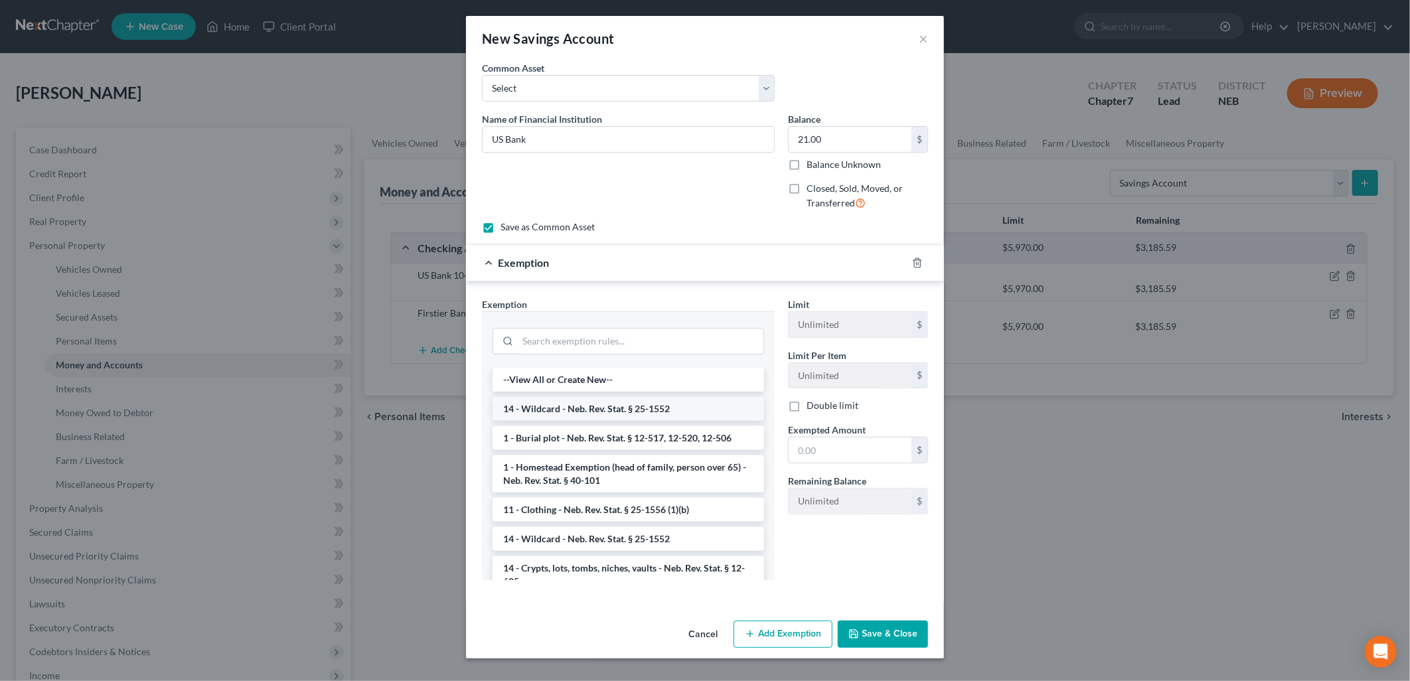
click at [646, 416] on li "14 - Wildcard - Neb. Rev. Stat. § 25-1552" at bounding box center [629, 409] width 272 height 24
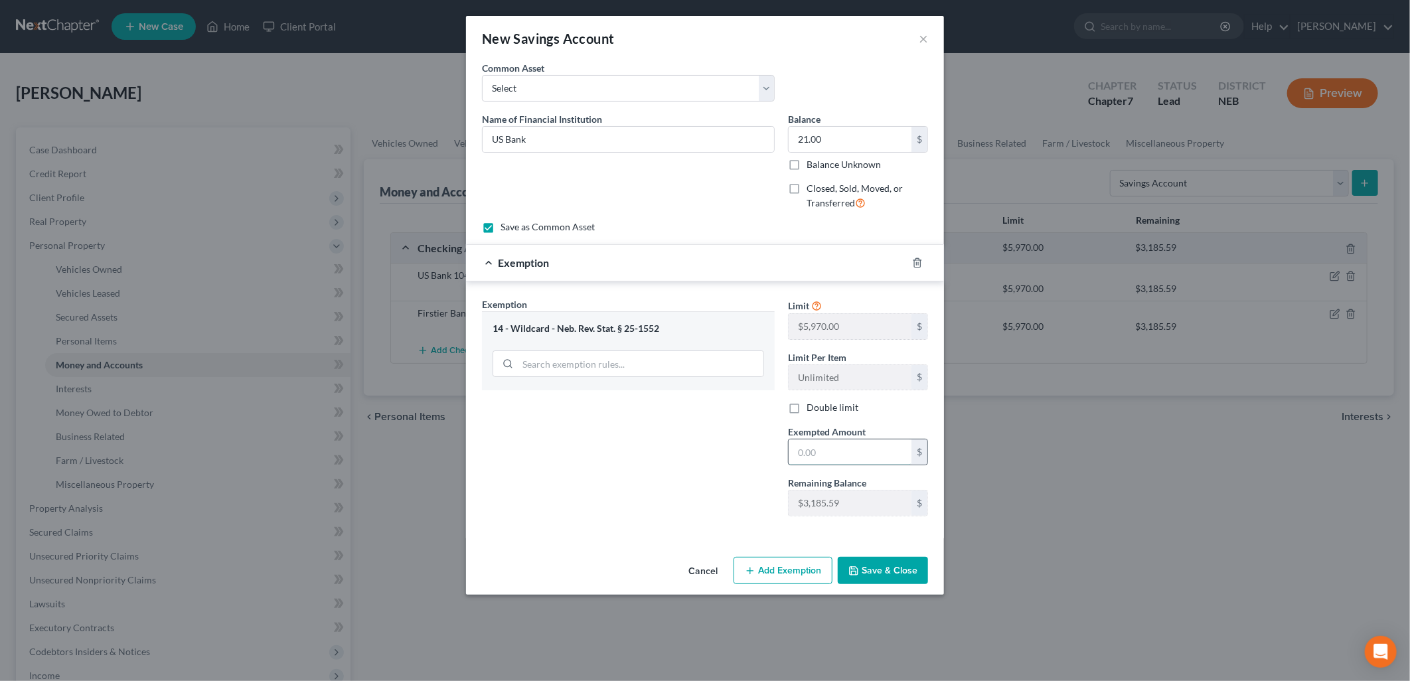
click at [854, 451] on input "text" at bounding box center [850, 451] width 123 height 25
type input "21.00"
click at [868, 566] on button "Save & Close" at bounding box center [883, 571] width 90 height 28
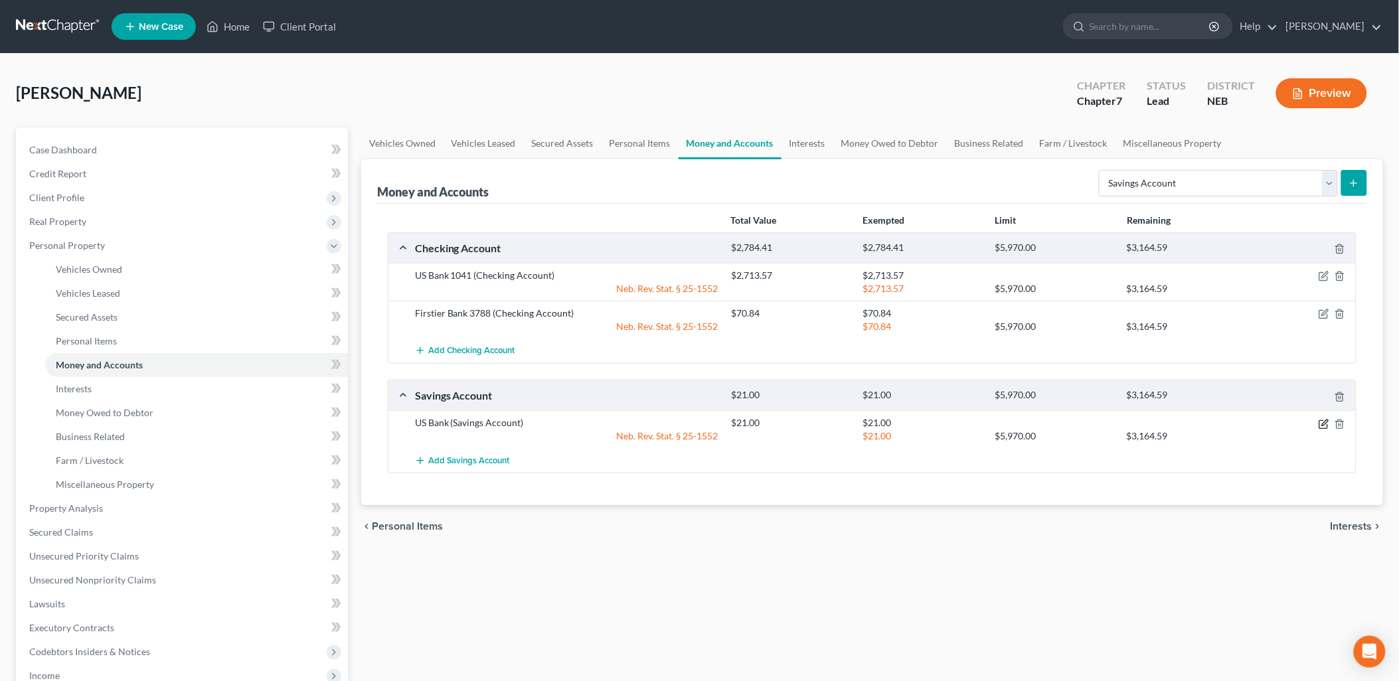
click at [1323, 421] on icon "button" at bounding box center [1323, 424] width 11 height 11
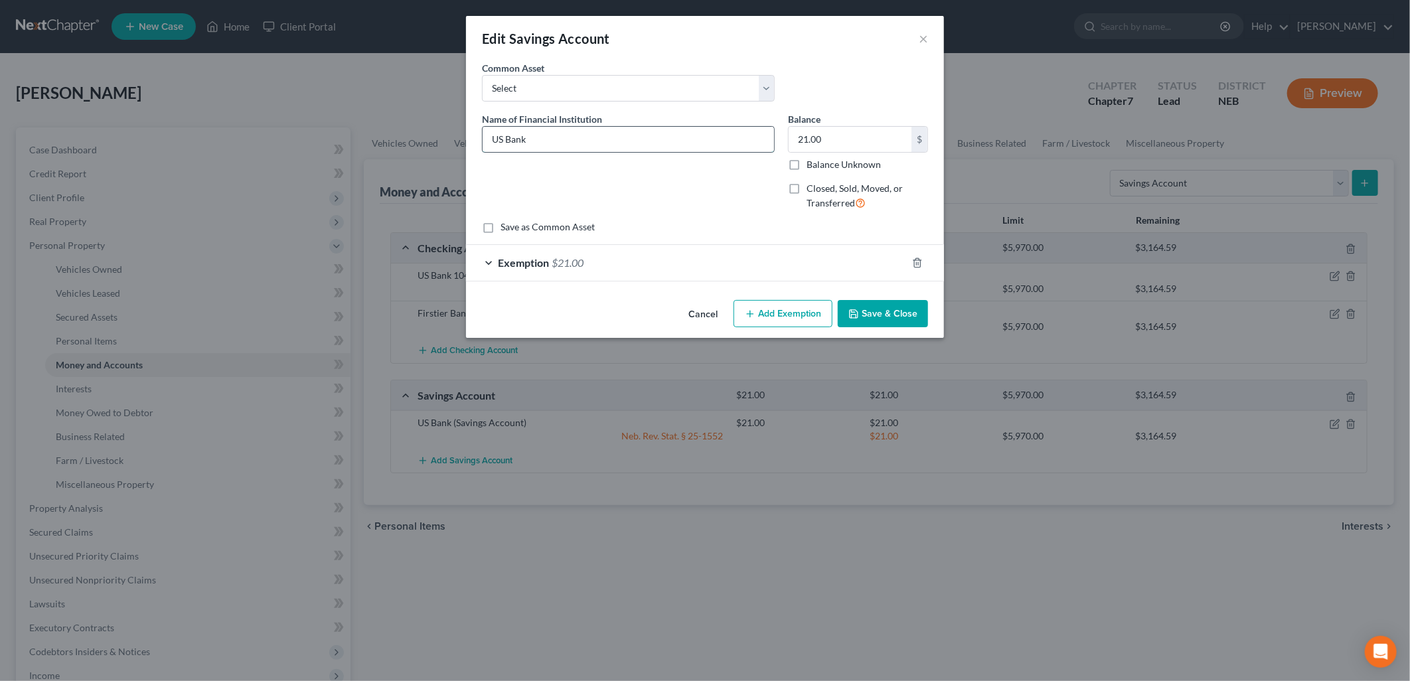
click at [649, 145] on input "US Bank" at bounding box center [628, 139] width 291 height 25
type input "US Bank 8799"
click at [871, 313] on button "Save & Close" at bounding box center [883, 314] width 90 height 28
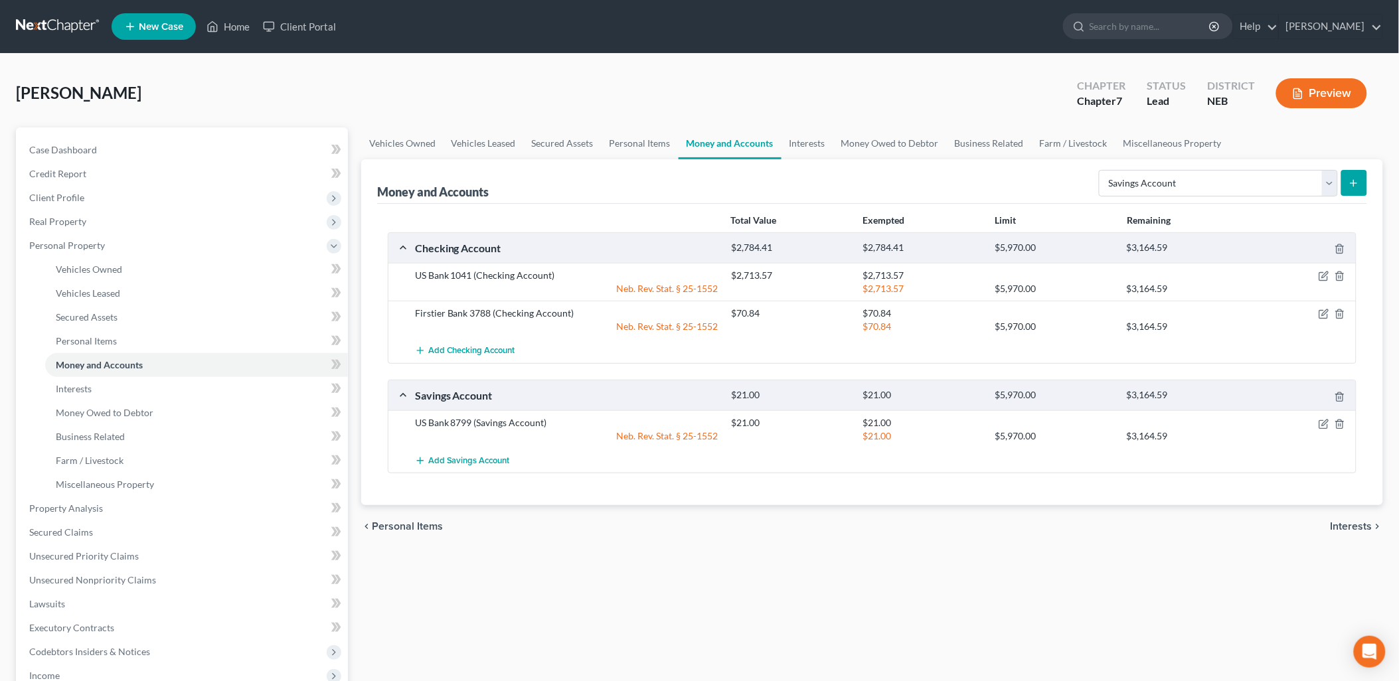
click at [1342, 528] on span "Interests" at bounding box center [1351, 526] width 42 height 11
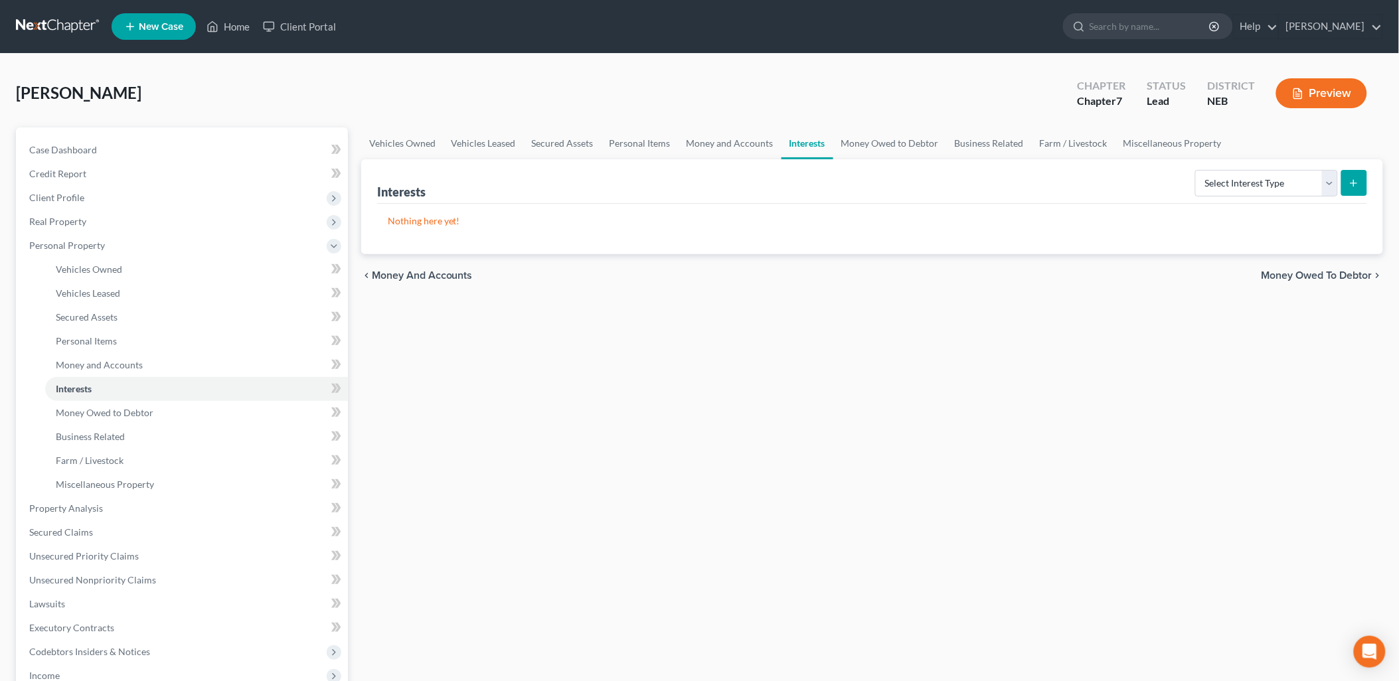
click at [1292, 277] on span "Money Owed to Debtor" at bounding box center [1316, 275] width 111 height 11
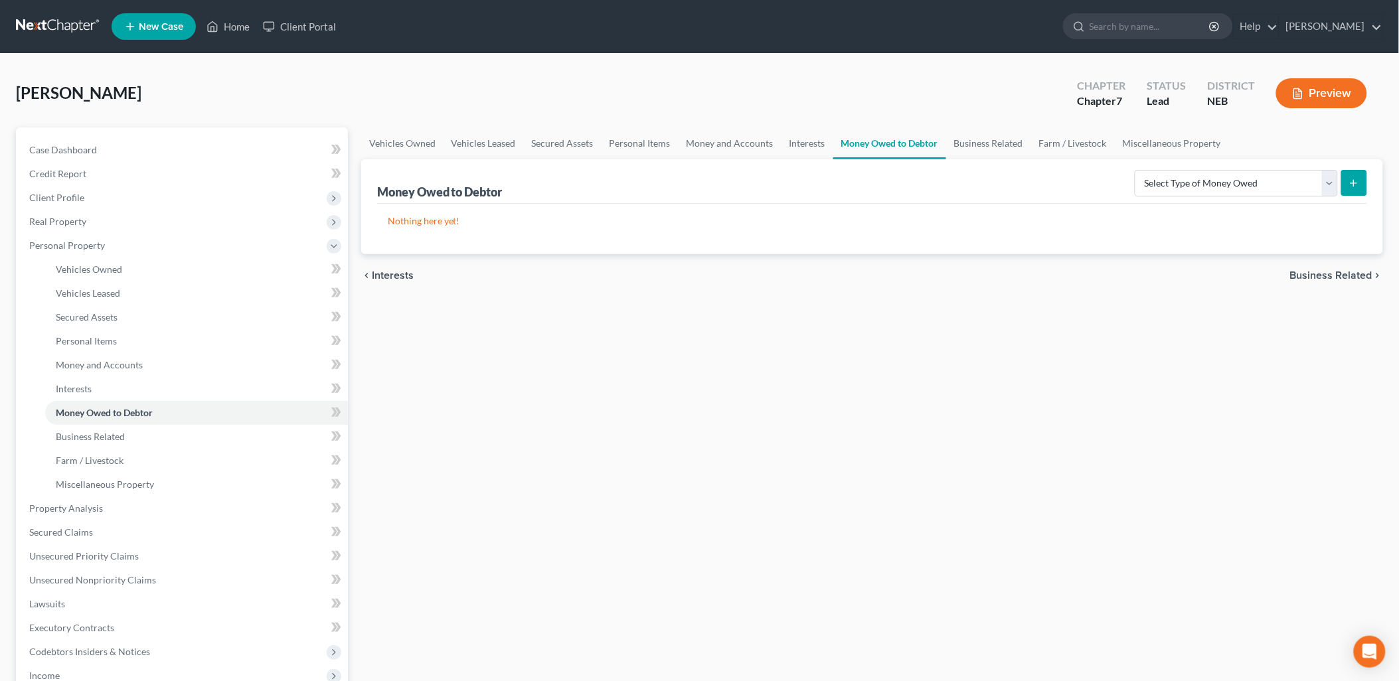
click at [1326, 274] on span "Business Related" at bounding box center [1331, 275] width 82 height 11
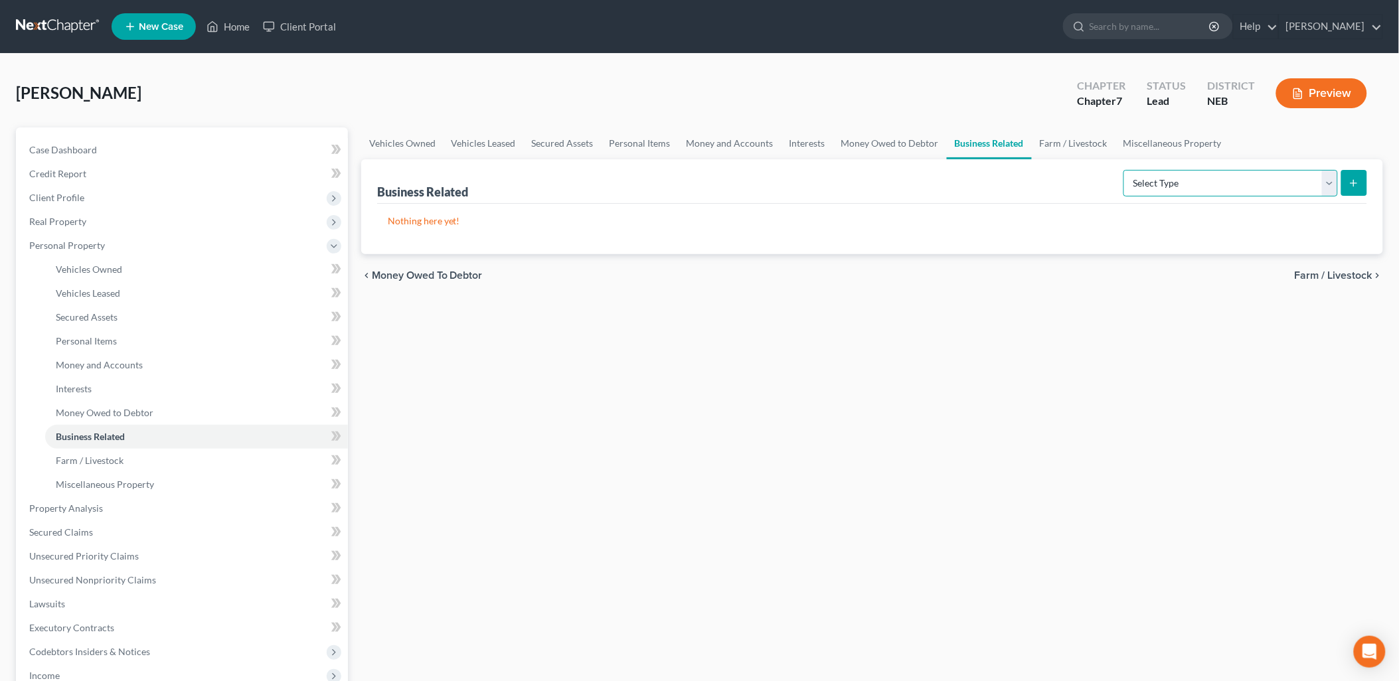
click at [1324, 187] on select "Select Type Customer Lists Franchises Inventory Licenses Machinery Office Equip…" at bounding box center [1230, 183] width 214 height 27
click at [1324, 280] on span "Farm / Livestock" at bounding box center [1333, 275] width 78 height 11
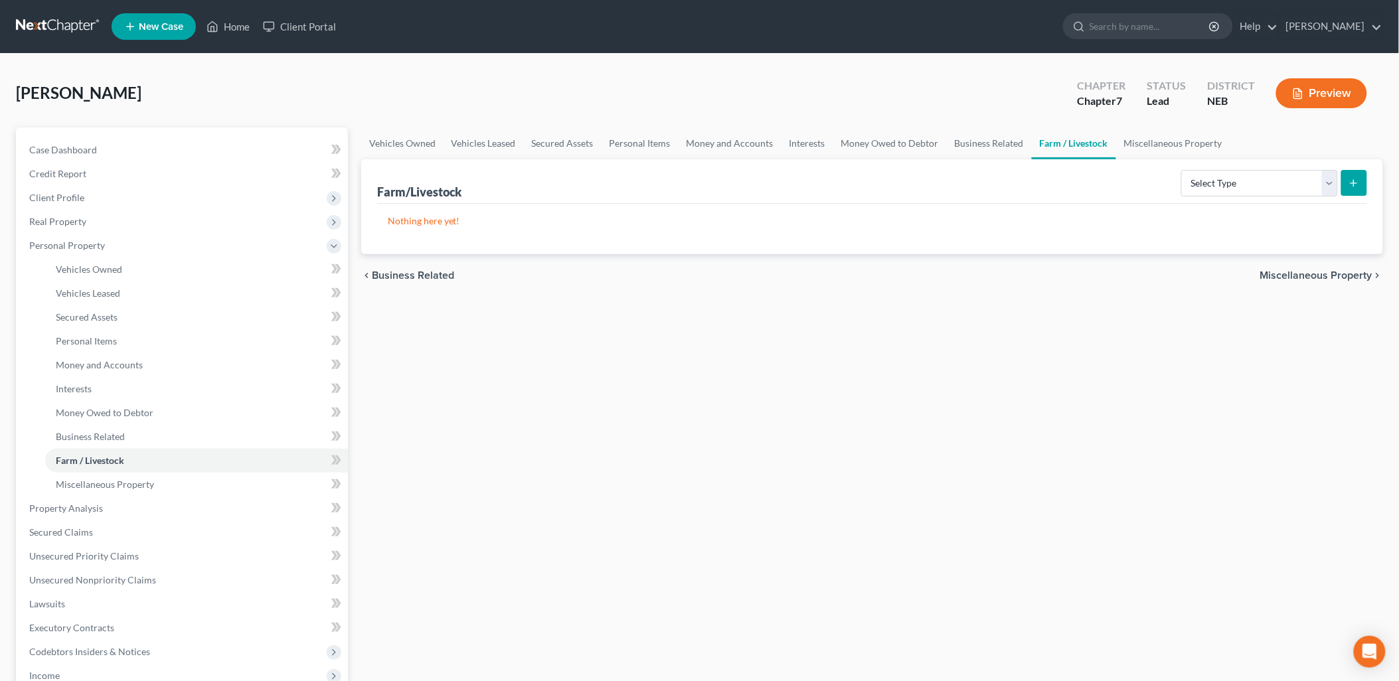
click at [1318, 275] on span "Miscellaneous Property" at bounding box center [1316, 275] width 112 height 11
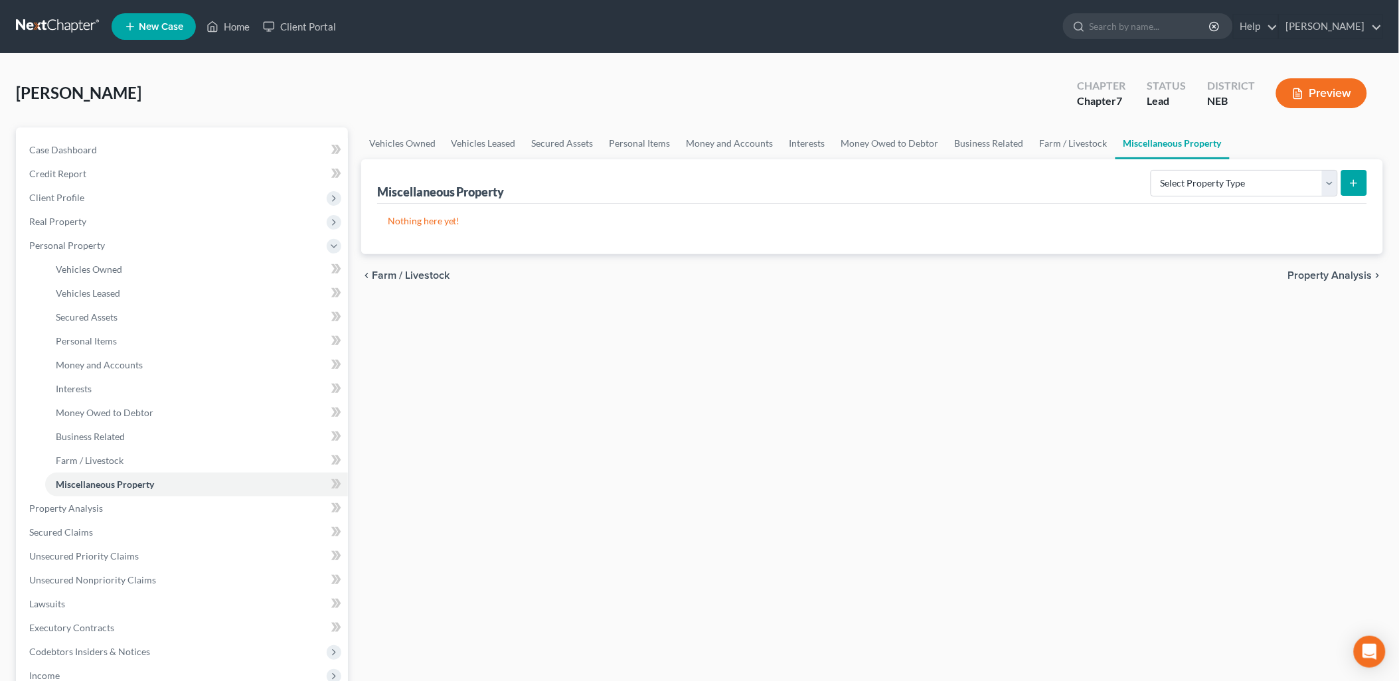
click at [1318, 275] on span "Property Analysis" at bounding box center [1330, 275] width 84 height 11
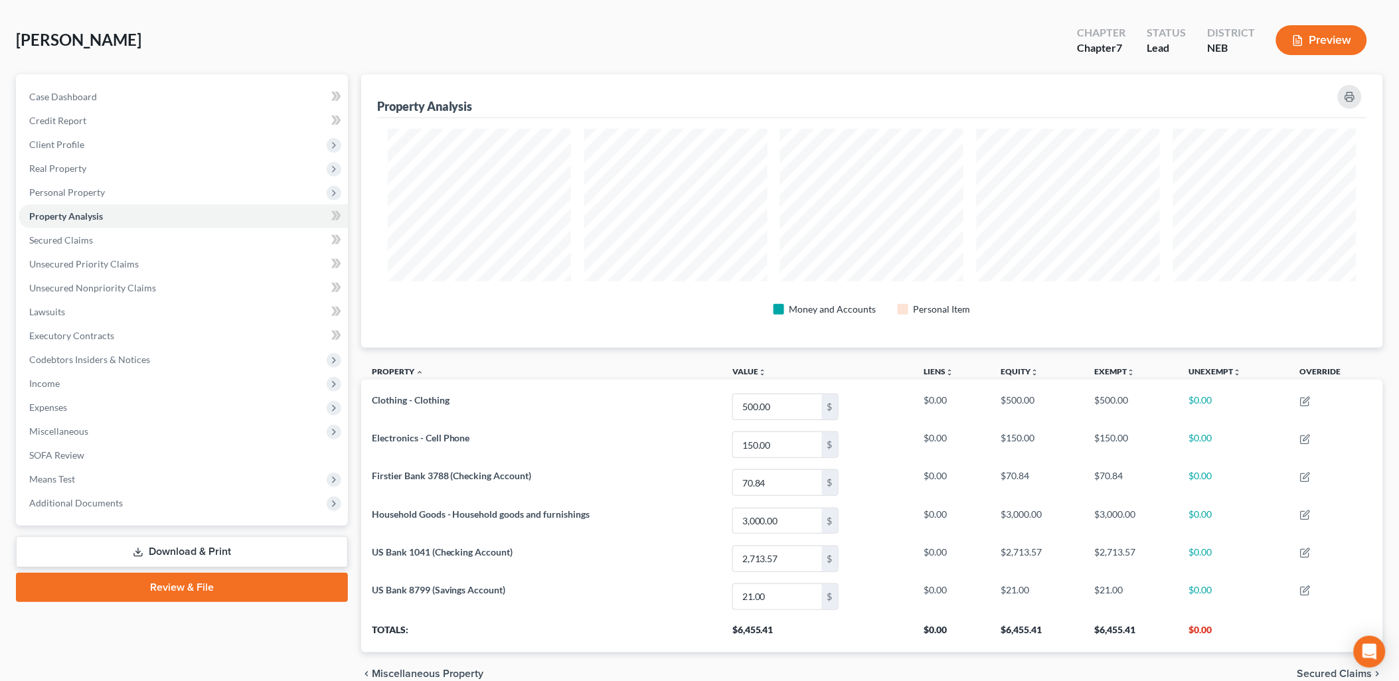
scroll to position [117, 0]
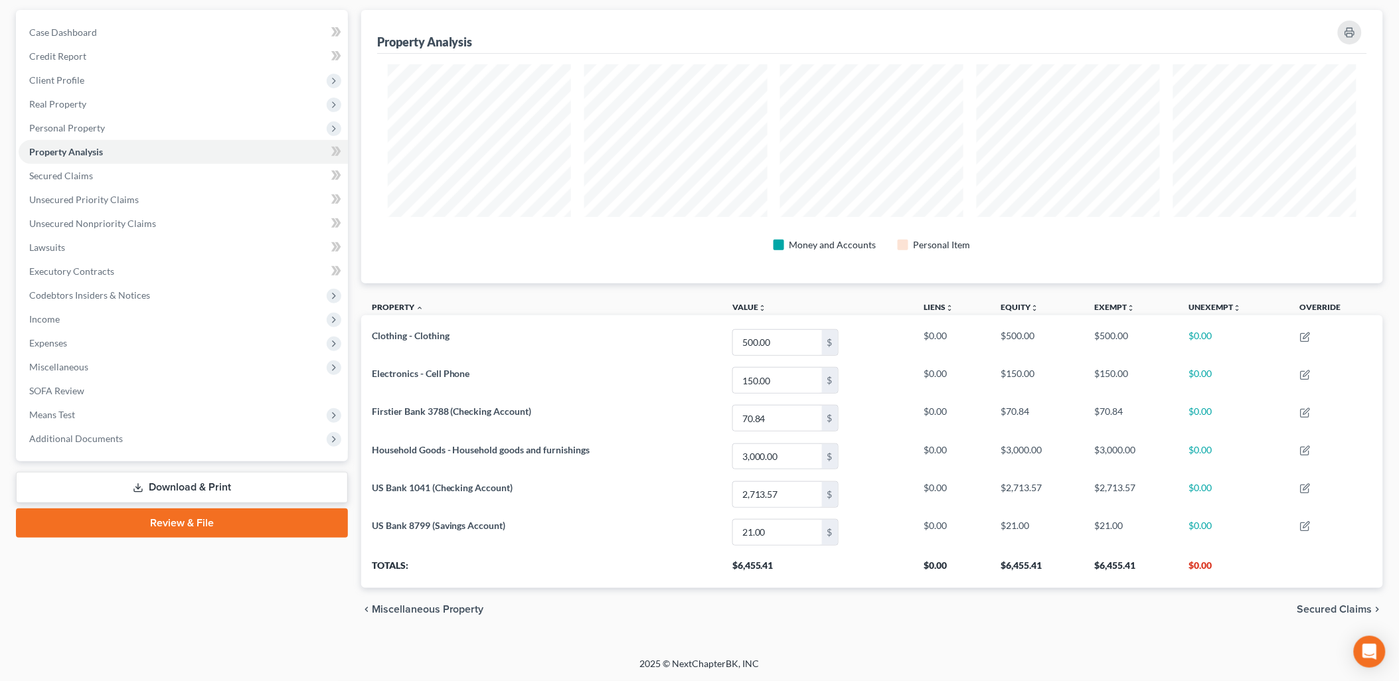
click at [1332, 609] on span "Secured Claims" at bounding box center [1334, 609] width 75 height 11
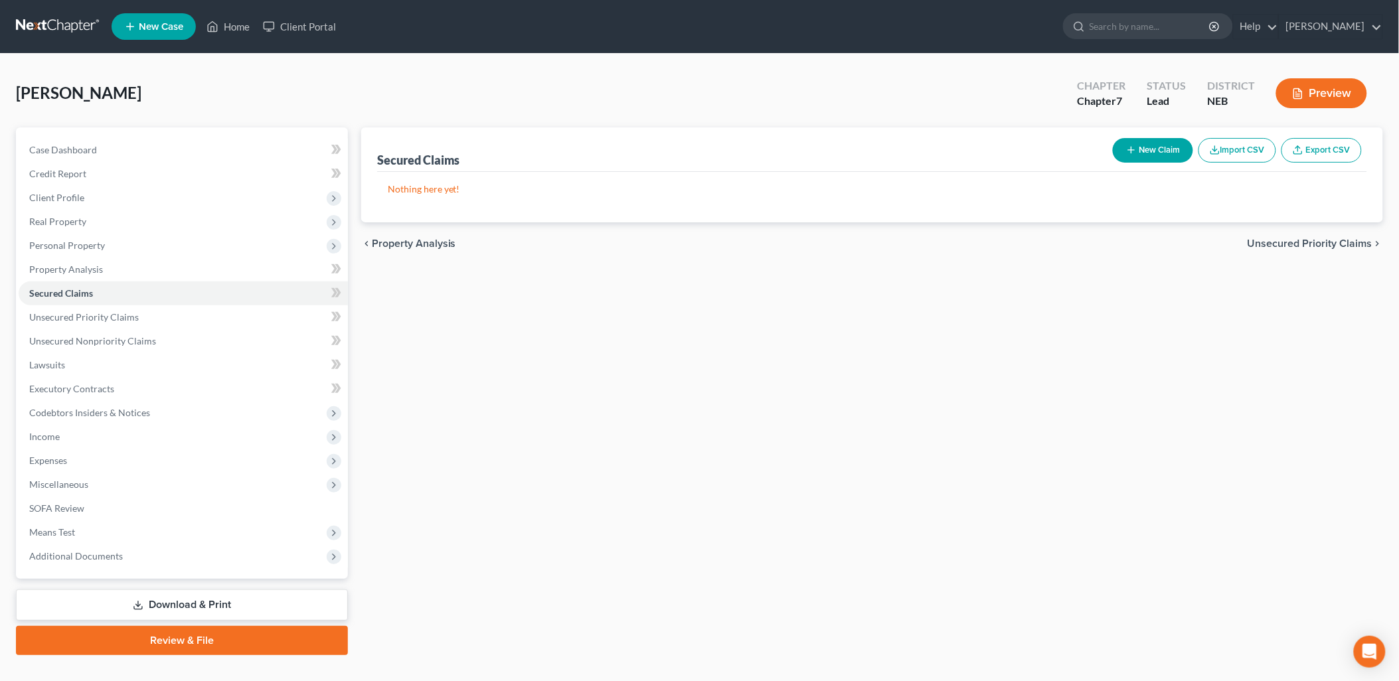
click at [1315, 242] on span "Unsecured Priority Claims" at bounding box center [1309, 243] width 125 height 11
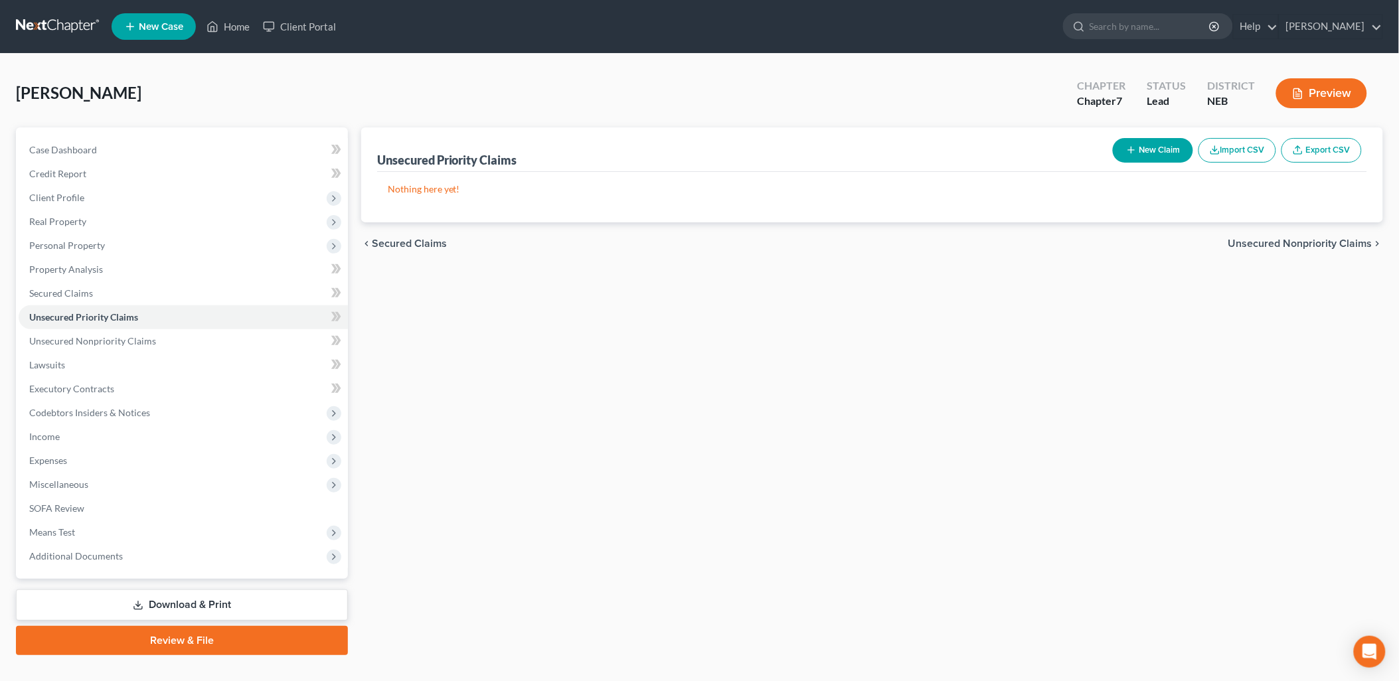
click at [1301, 243] on span "Unsecured Nonpriority Claims" at bounding box center [1300, 243] width 144 height 11
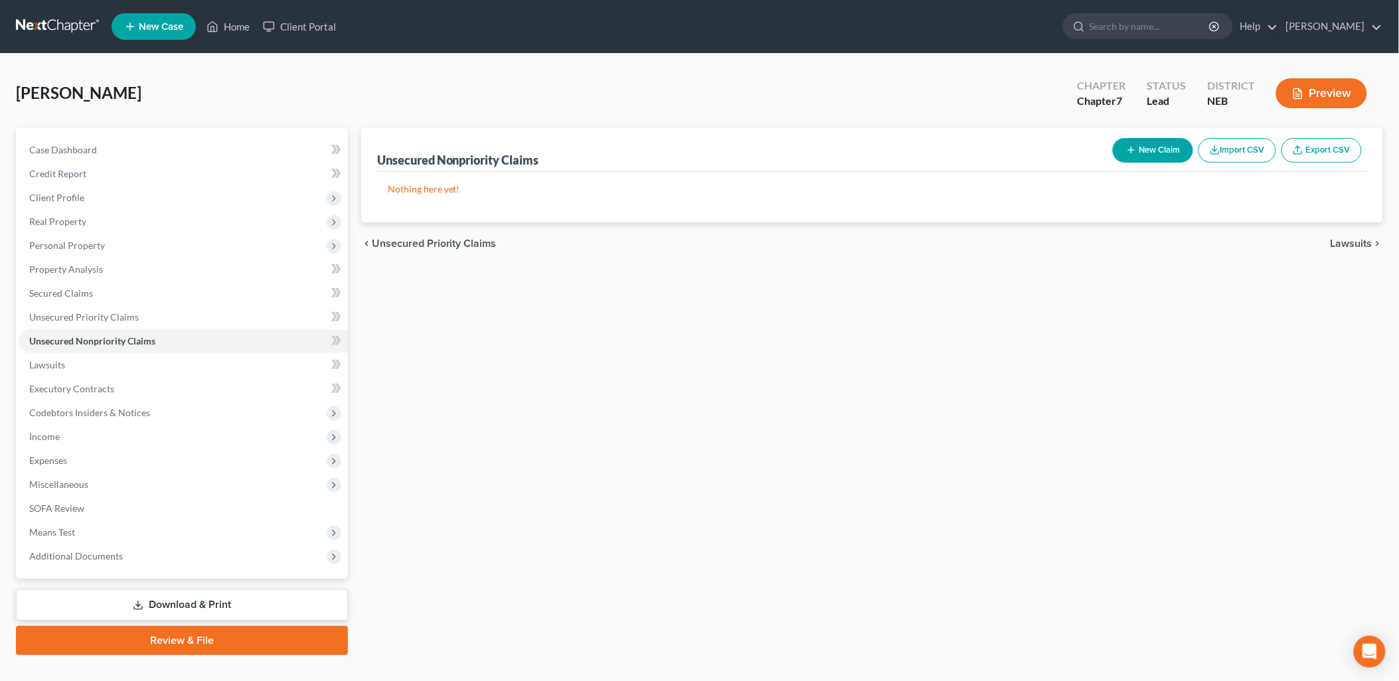
click at [1144, 155] on button "New Claim" at bounding box center [1153, 150] width 80 height 25
select select "0"
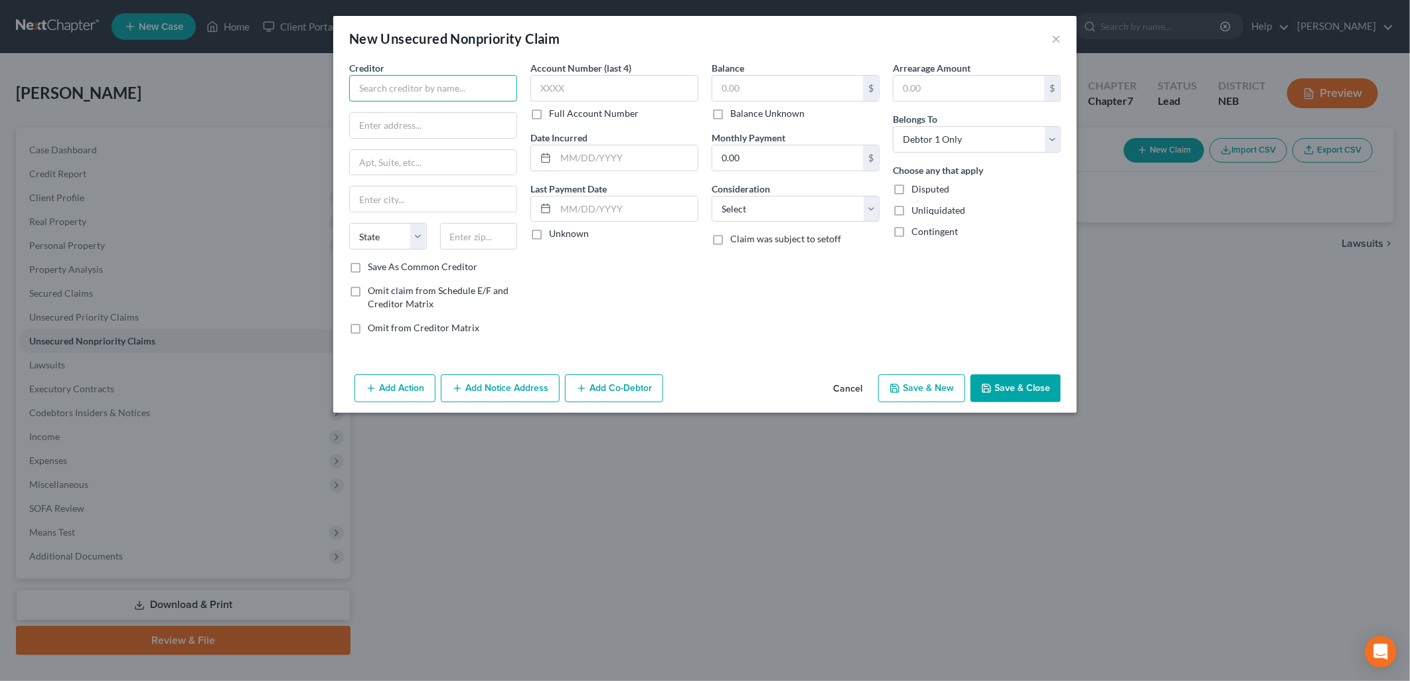
click at [465, 82] on input "text" at bounding box center [433, 88] width 168 height 27
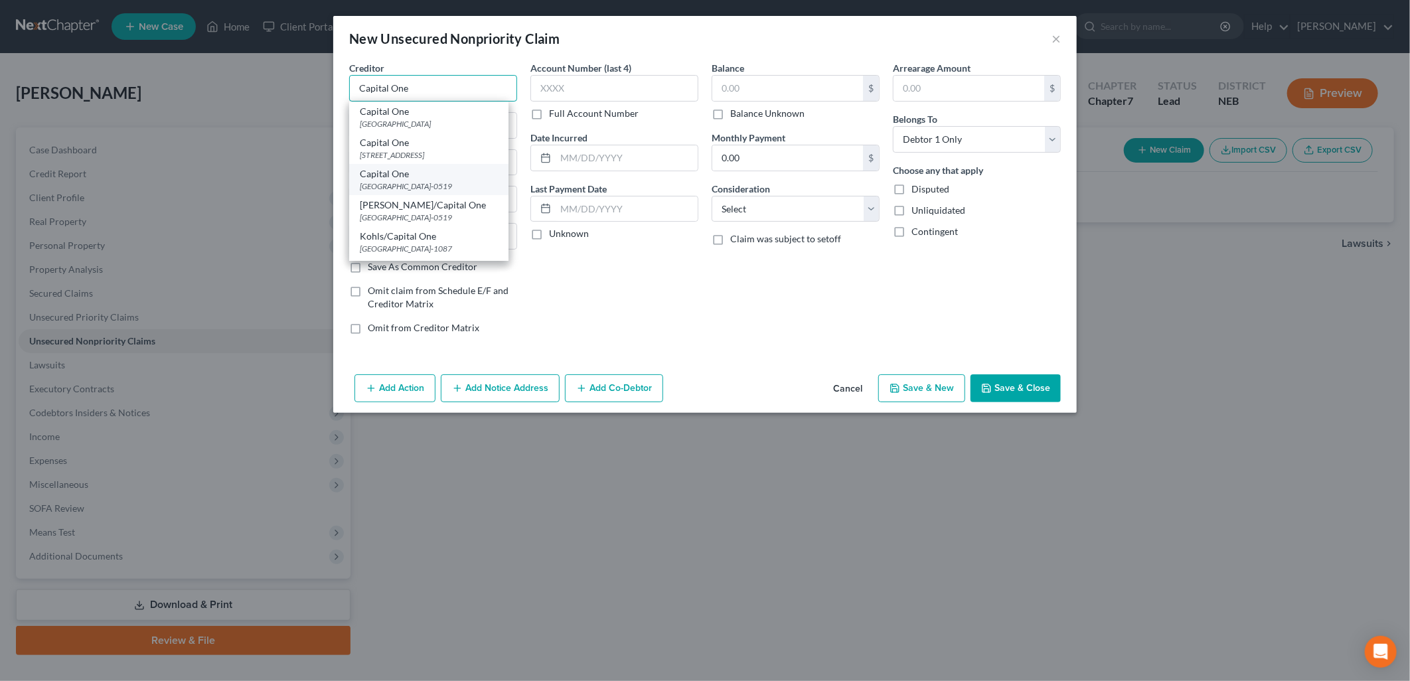
type input "Capital One"
click at [402, 184] on div "[GEOGRAPHIC_DATA]-0519" at bounding box center [429, 186] width 138 height 11
type input "PO Box 60519"
type input "City Of Industry"
select select "4"
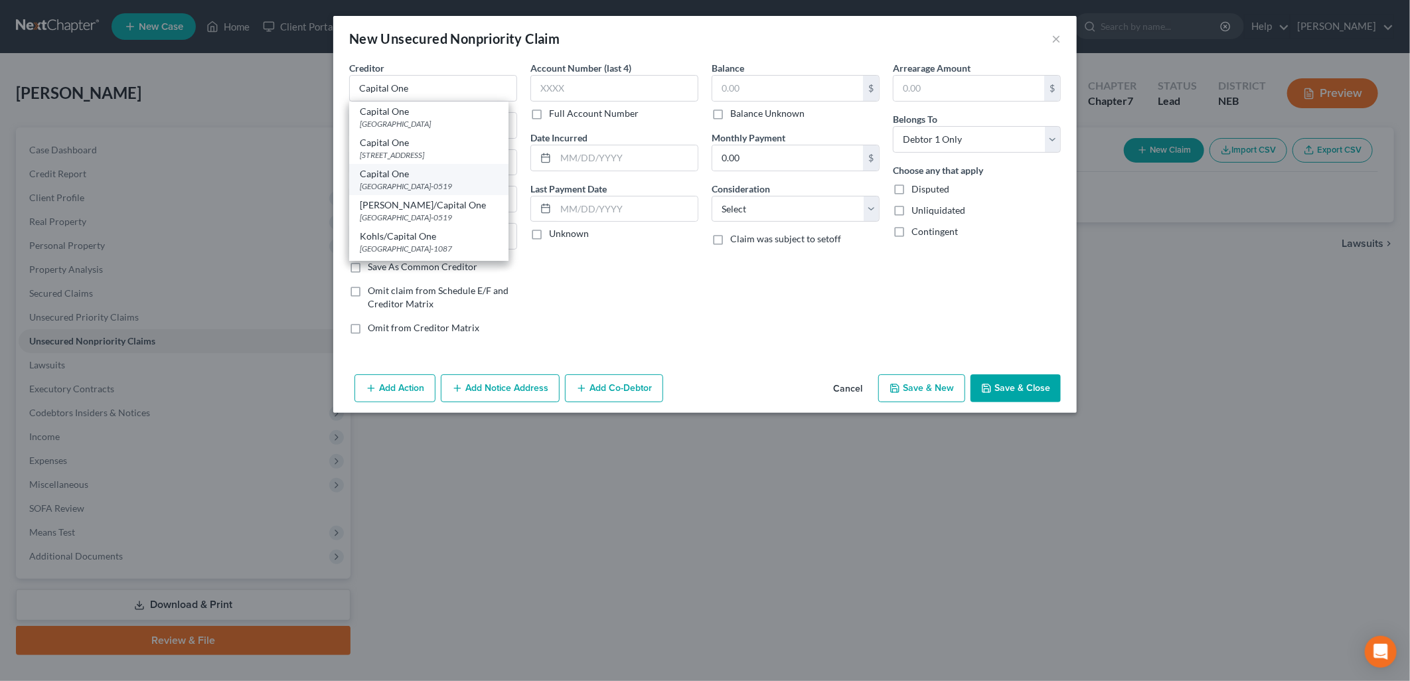
type input "91716-0519"
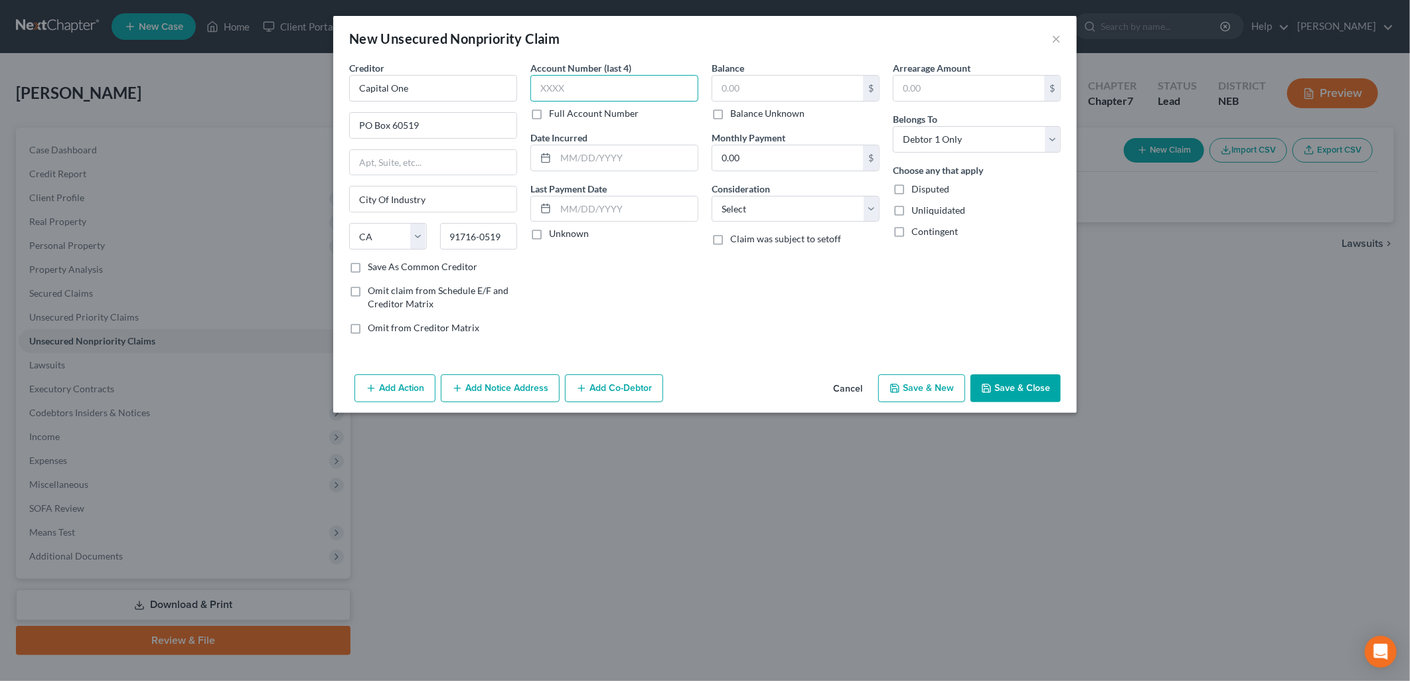
click at [595, 83] on input "text" at bounding box center [614, 88] width 168 height 27
type input "0166"
click at [549, 233] on label "Unknown" at bounding box center [569, 233] width 40 height 13
click at [554, 233] on input "Unknown" at bounding box center [558, 231] width 9 height 9
click at [549, 239] on label "Unknown" at bounding box center [569, 233] width 40 height 13
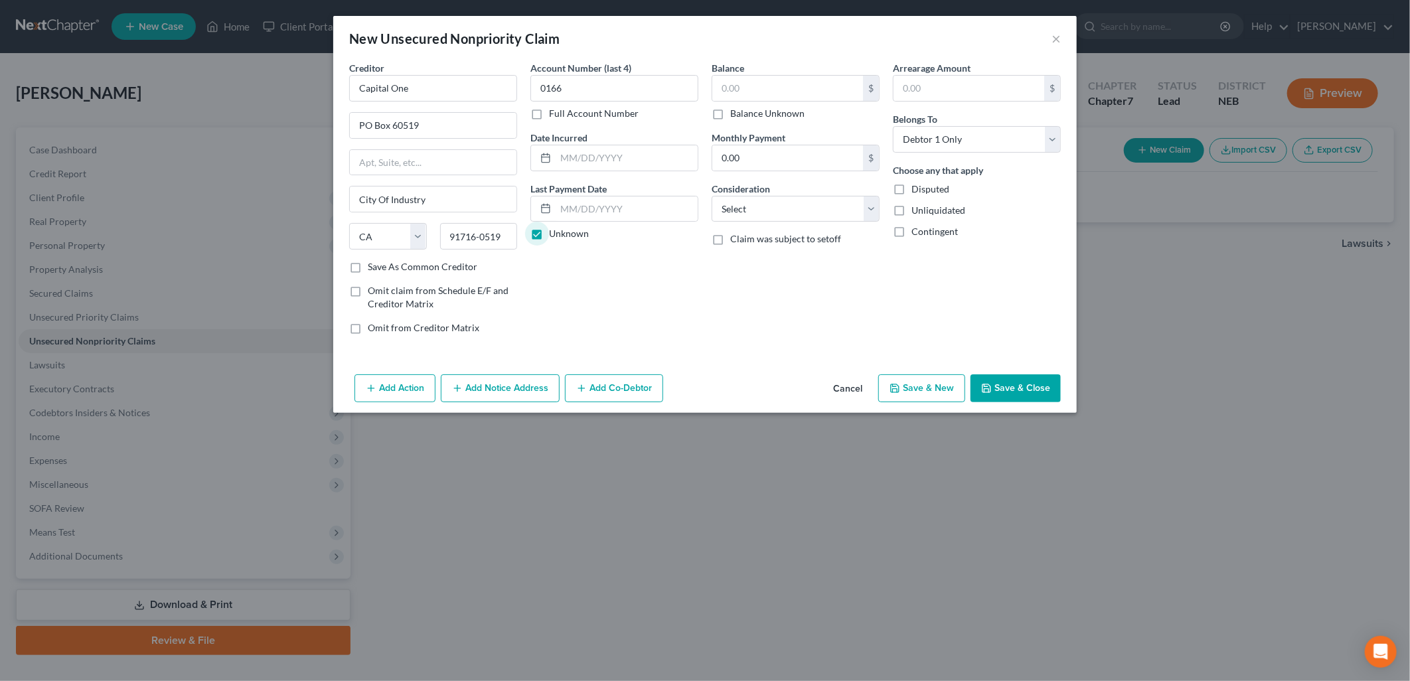
click at [554, 236] on input "Unknown" at bounding box center [558, 231] width 9 height 9
click at [580, 216] on input "text" at bounding box center [627, 208] width 142 height 25
click at [549, 235] on label "Unknown" at bounding box center [569, 233] width 40 height 13
click at [554, 235] on input "Unknown" at bounding box center [558, 231] width 9 height 9
checkbox input "true"
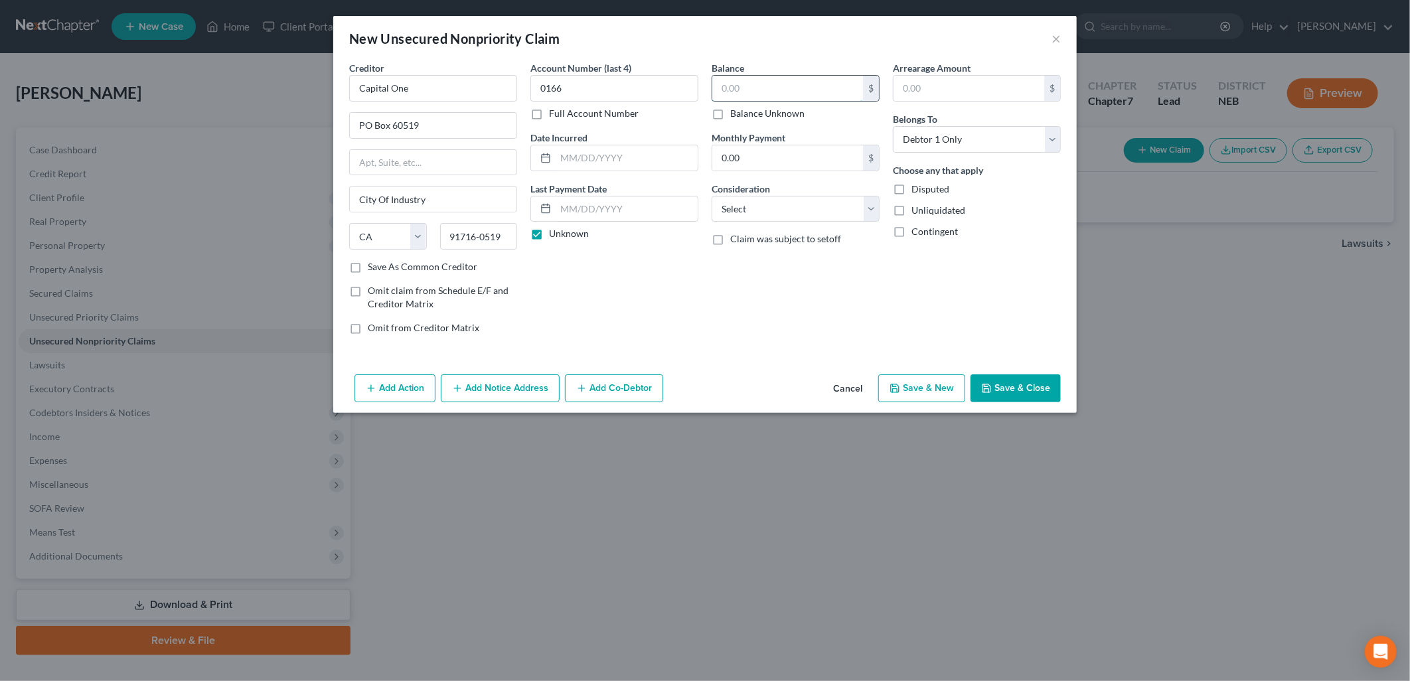
click at [726, 90] on input "text" at bounding box center [787, 88] width 151 height 25
type input "9,303.49"
click at [754, 148] on input "0.00" at bounding box center [787, 157] width 151 height 25
type input "271.00"
click at [767, 202] on select "Select Cable / Satellite Services Collection Agency Credit Card Debt Debt Couns…" at bounding box center [796, 209] width 168 height 27
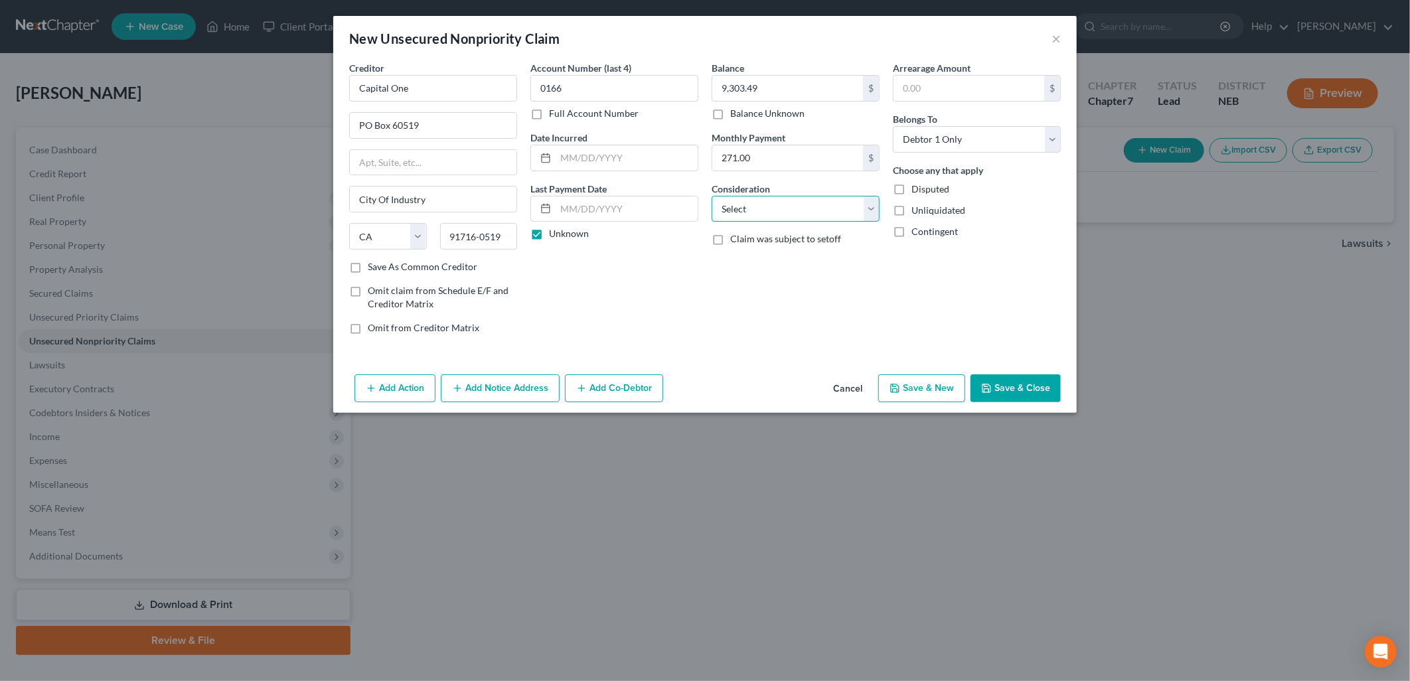
select select "2"
click at [712, 196] on select "Select Cable / Satellite Services Collection Agency Credit Card Debt Debt Couns…" at bounding box center [796, 209] width 168 height 27
click at [935, 388] on button "Save & New" at bounding box center [921, 388] width 87 height 28
select select "0"
click at [461, 84] on input "text" at bounding box center [433, 88] width 168 height 27
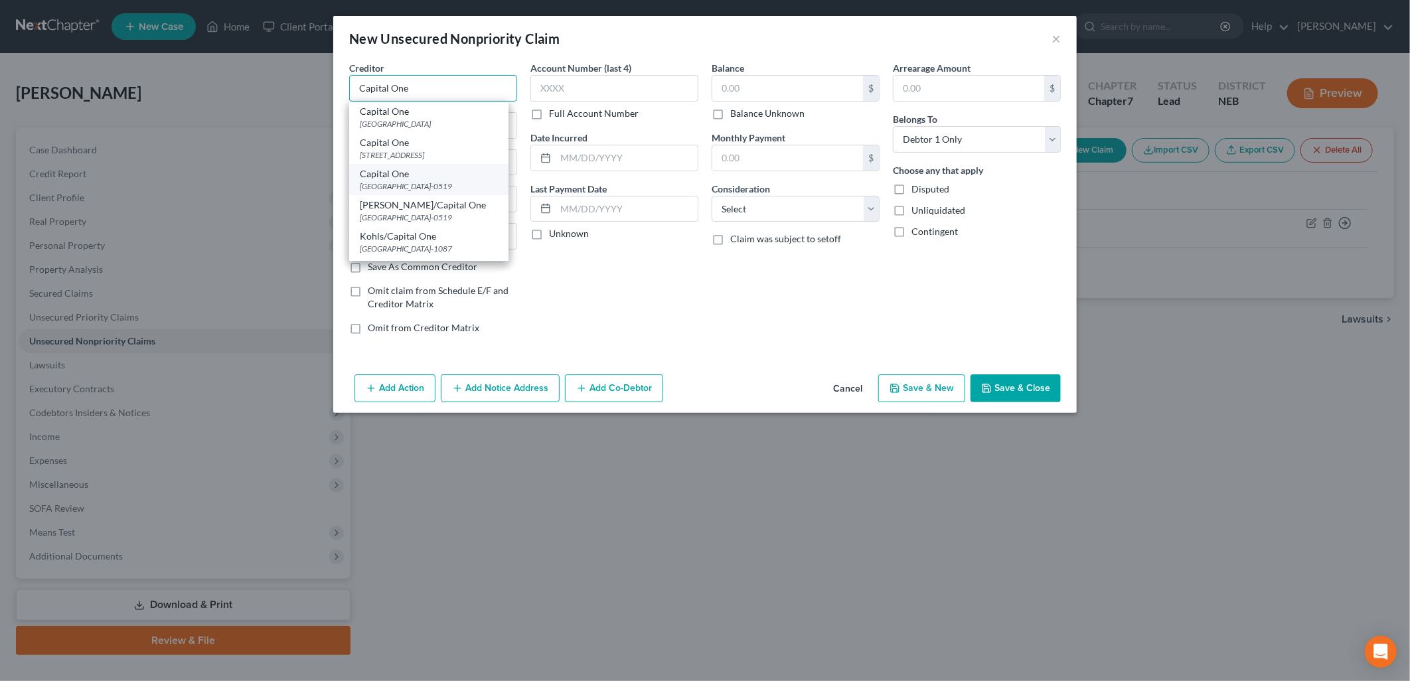
type input "Capital One"
click at [455, 192] on div "[GEOGRAPHIC_DATA]-0519" at bounding box center [429, 186] width 138 height 11
type input "PO Box 60519"
type input "City Of Industry"
select select "4"
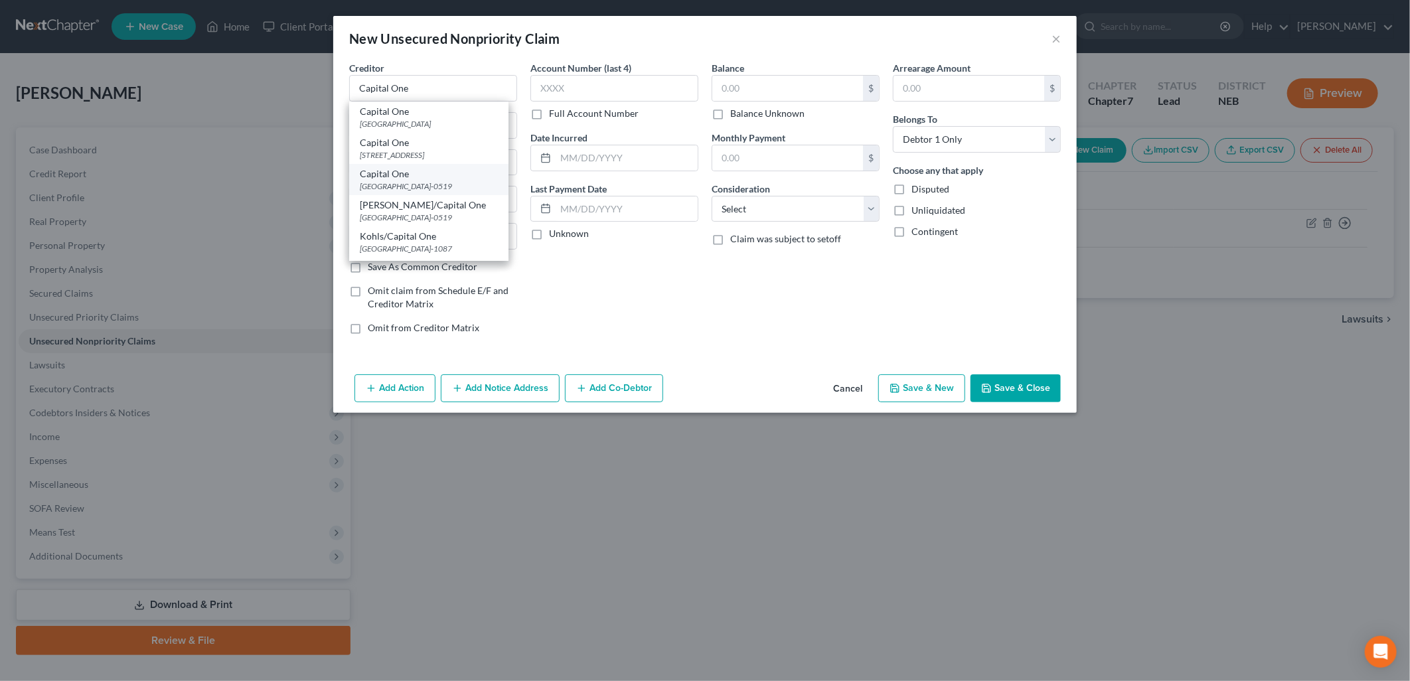
type input "91716-0519"
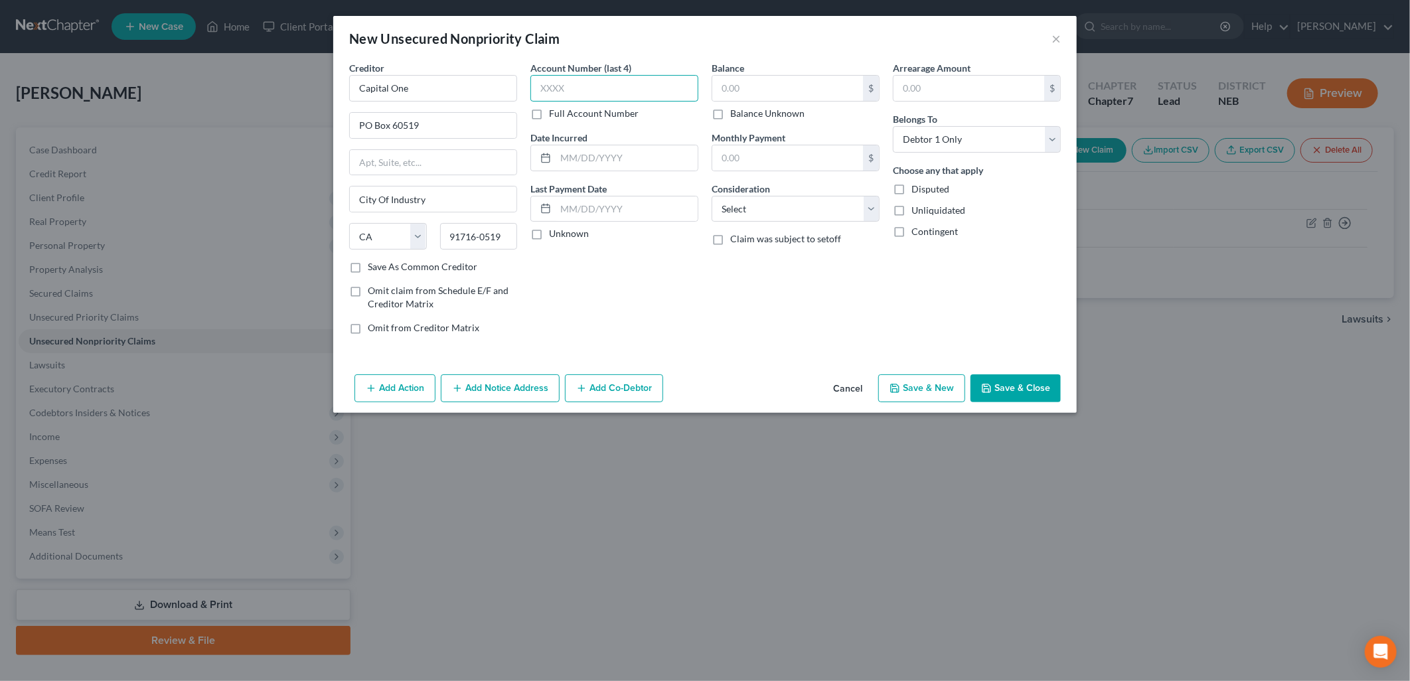
click at [669, 84] on input "text" at bounding box center [614, 88] width 168 height 27
type input "7212"
click at [549, 233] on label "Unknown" at bounding box center [569, 233] width 40 height 13
click at [554, 233] on input "Unknown" at bounding box center [558, 231] width 9 height 9
checkbox input "true"
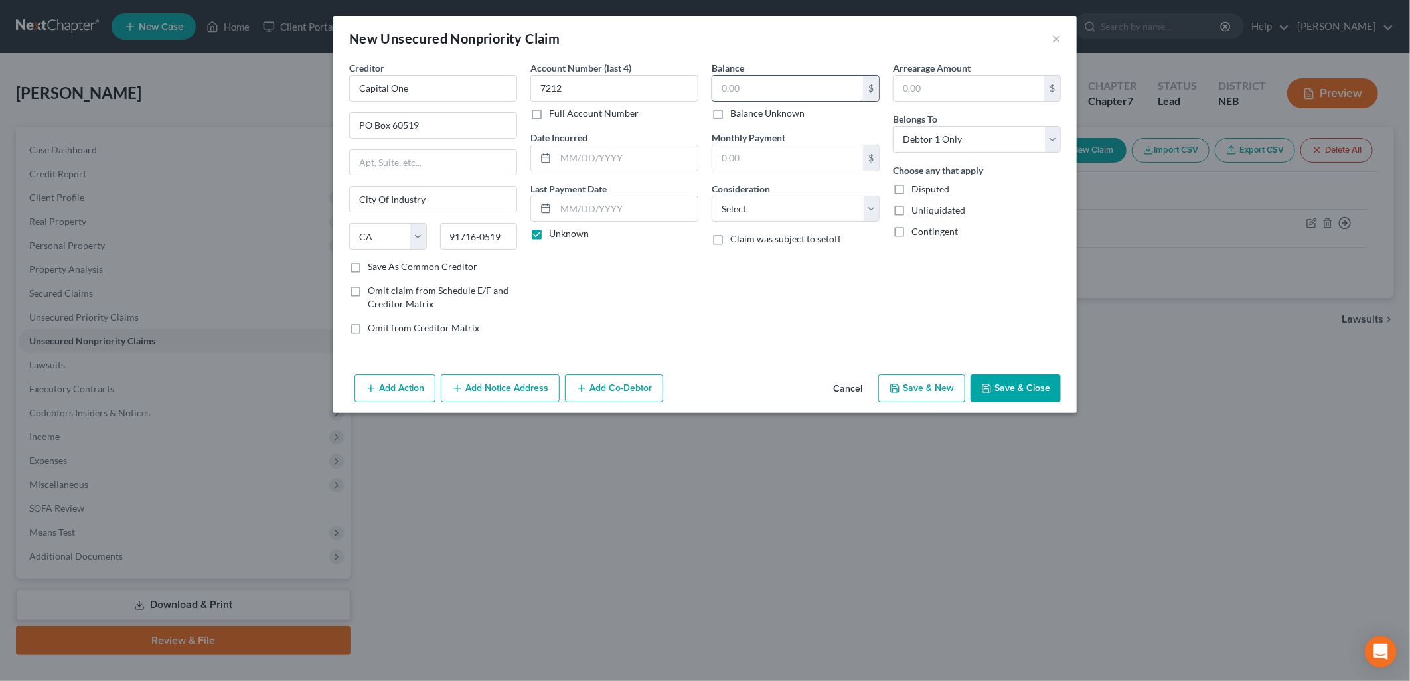
click at [771, 90] on input "text" at bounding box center [787, 88] width 151 height 25
type input "700.49"
click at [790, 154] on input "text" at bounding box center [787, 157] width 151 height 25
type input "15.00"
click at [761, 212] on select "Select Cable / Satellite Services Collection Agency Credit Card Debt Debt Couns…" at bounding box center [796, 209] width 168 height 27
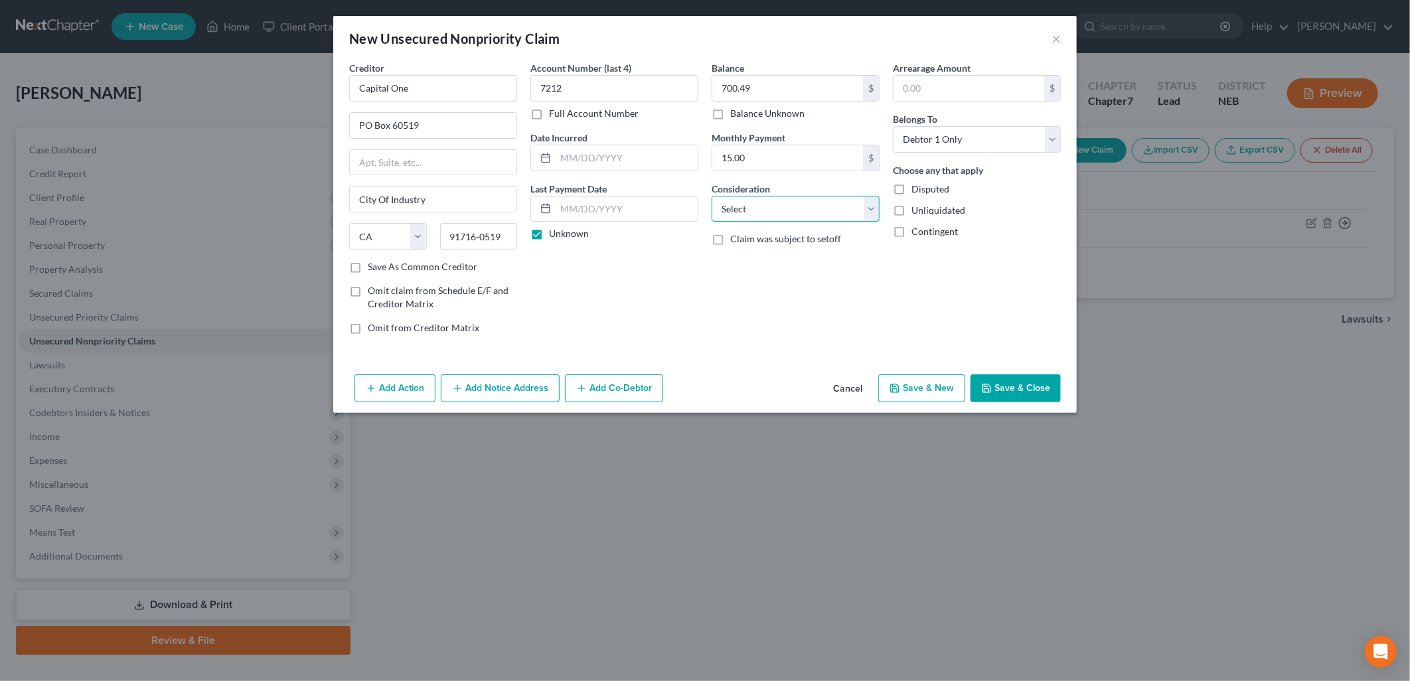
select select "2"
click at [712, 196] on select "Select Cable / Satellite Services Collection Agency Credit Card Debt Debt Couns…" at bounding box center [796, 209] width 168 height 27
click at [921, 390] on button "Save & New" at bounding box center [921, 388] width 87 height 28
select select "0"
click at [412, 93] on input "text" at bounding box center [433, 88] width 168 height 27
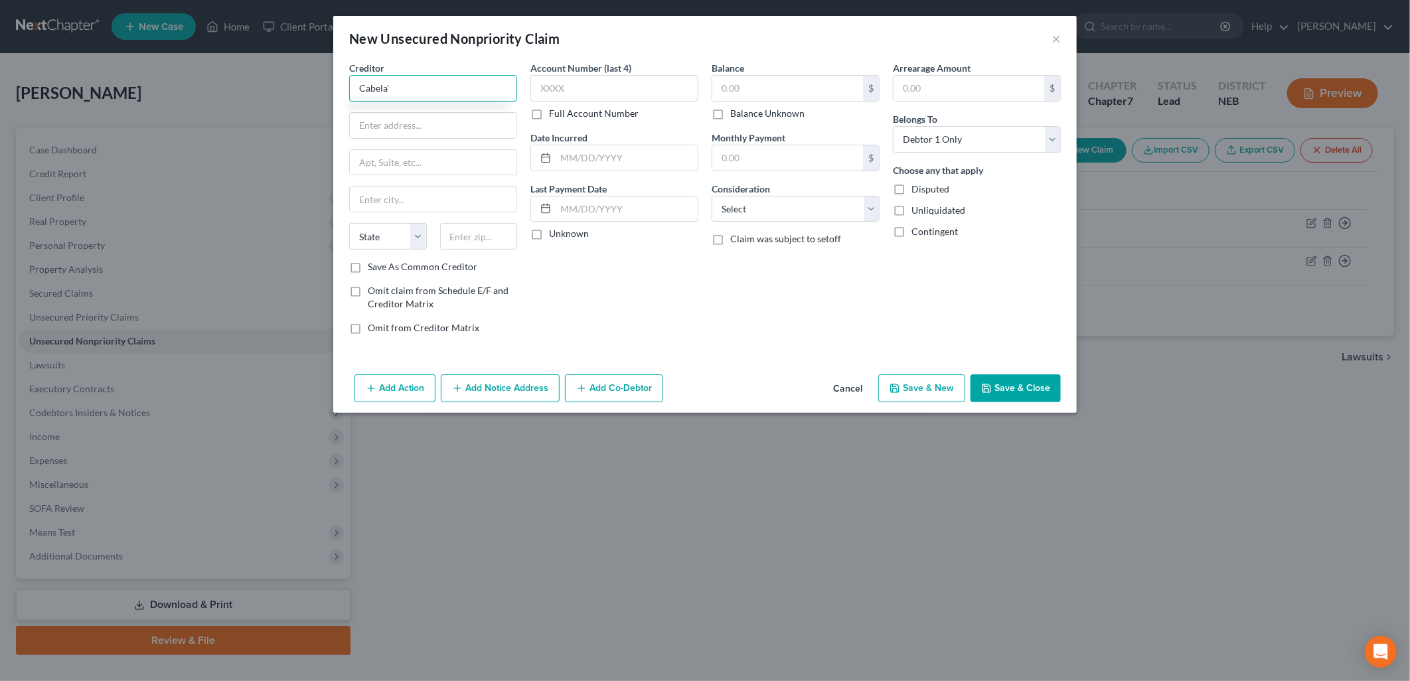
type input "[PERSON_NAME]'s"
drag, startPoint x: 408, startPoint y: 89, endPoint x: 343, endPoint y: 89, distance: 65.1
click at [343, 89] on div "Creditor * [PERSON_NAME]'s Cabela's Club Card Payment Processing [GEOGRAPHIC_DA…" at bounding box center [433, 203] width 181 height 284
